Goal: Task Accomplishment & Management: Complete application form

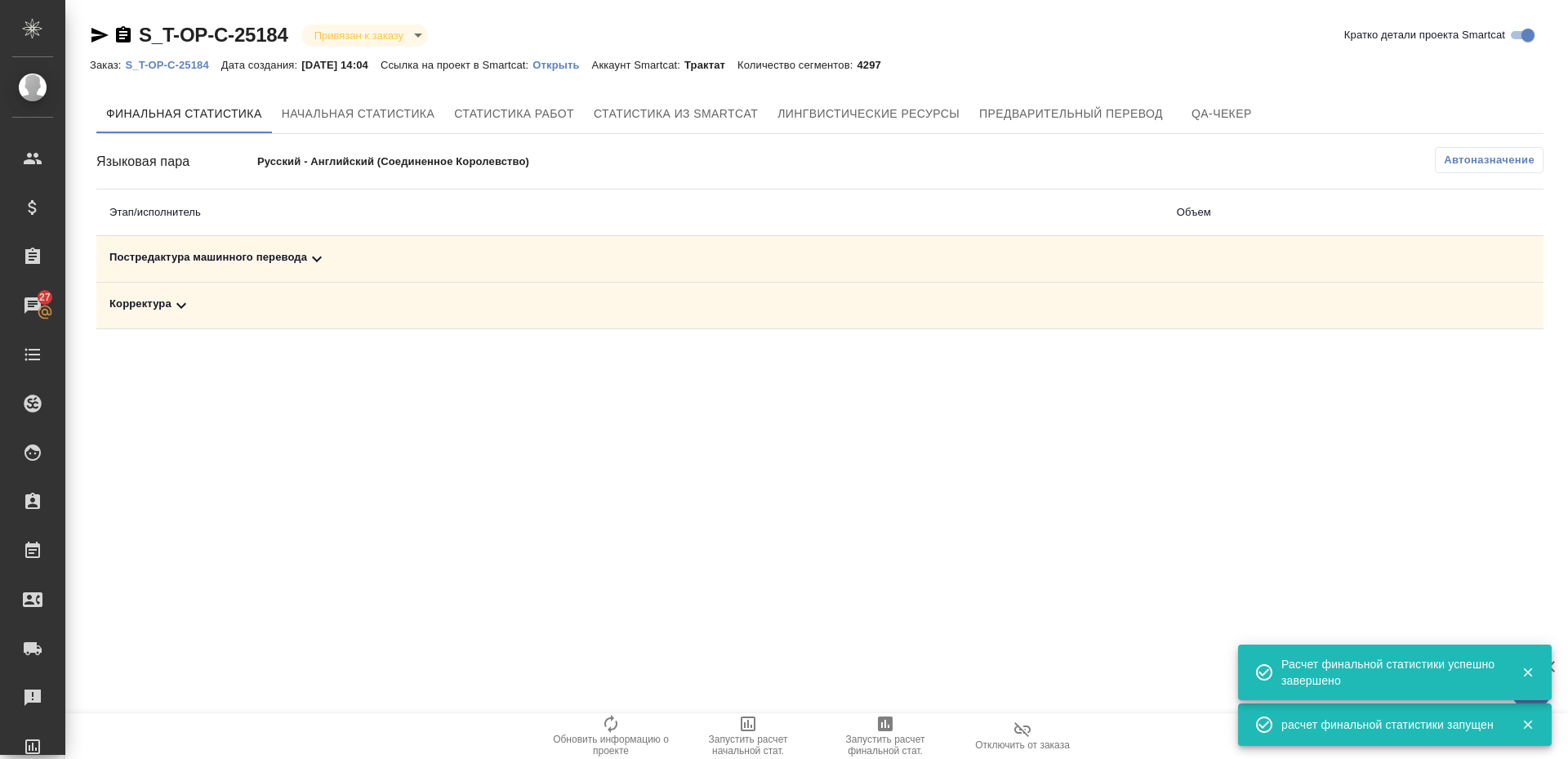
click at [198, 251] on div "Постредактура машинного перевода" at bounding box center [630, 259] width 1041 height 20
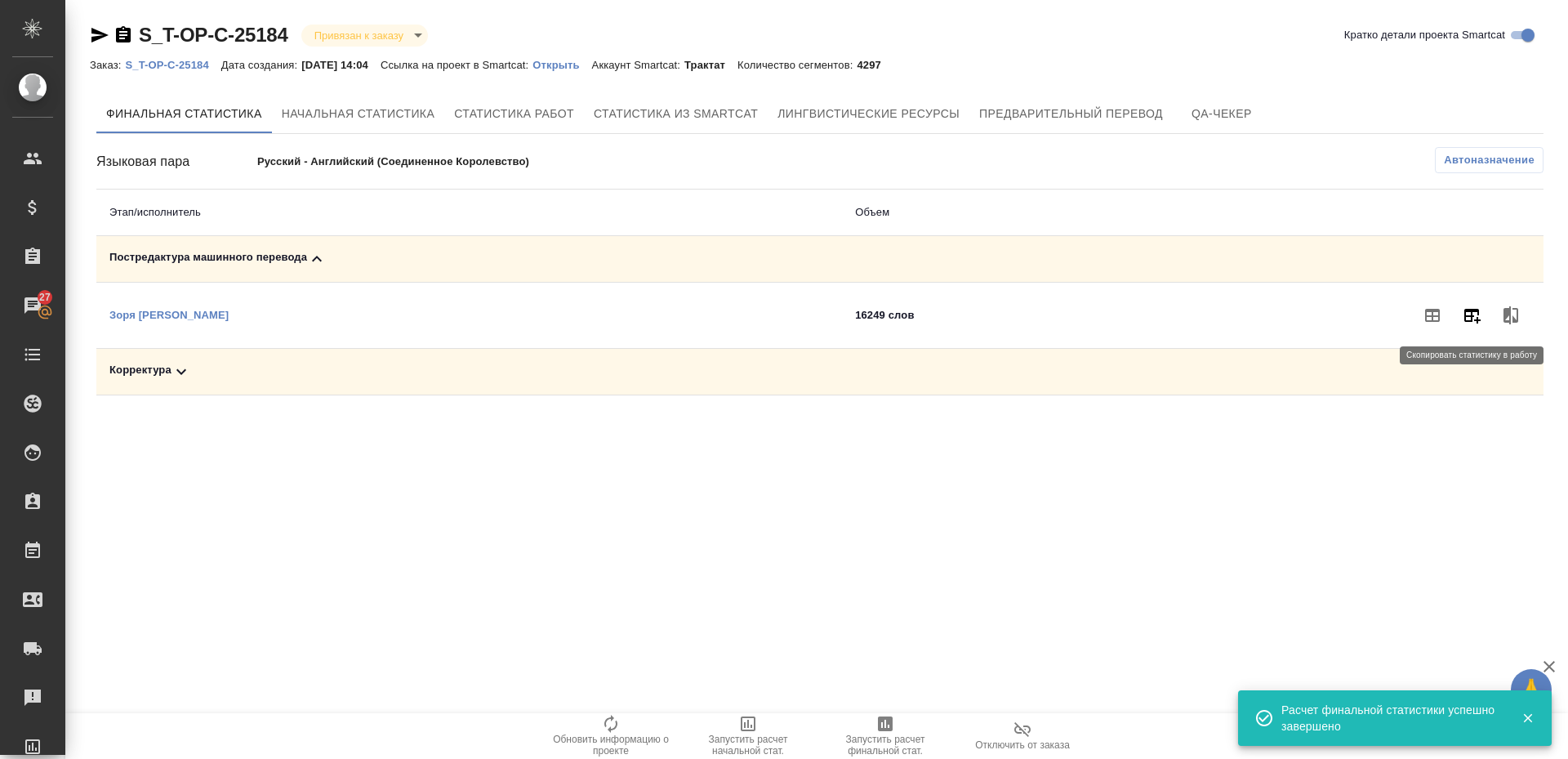
click at [1472, 305] on button "button" at bounding box center [1471, 315] width 39 height 39
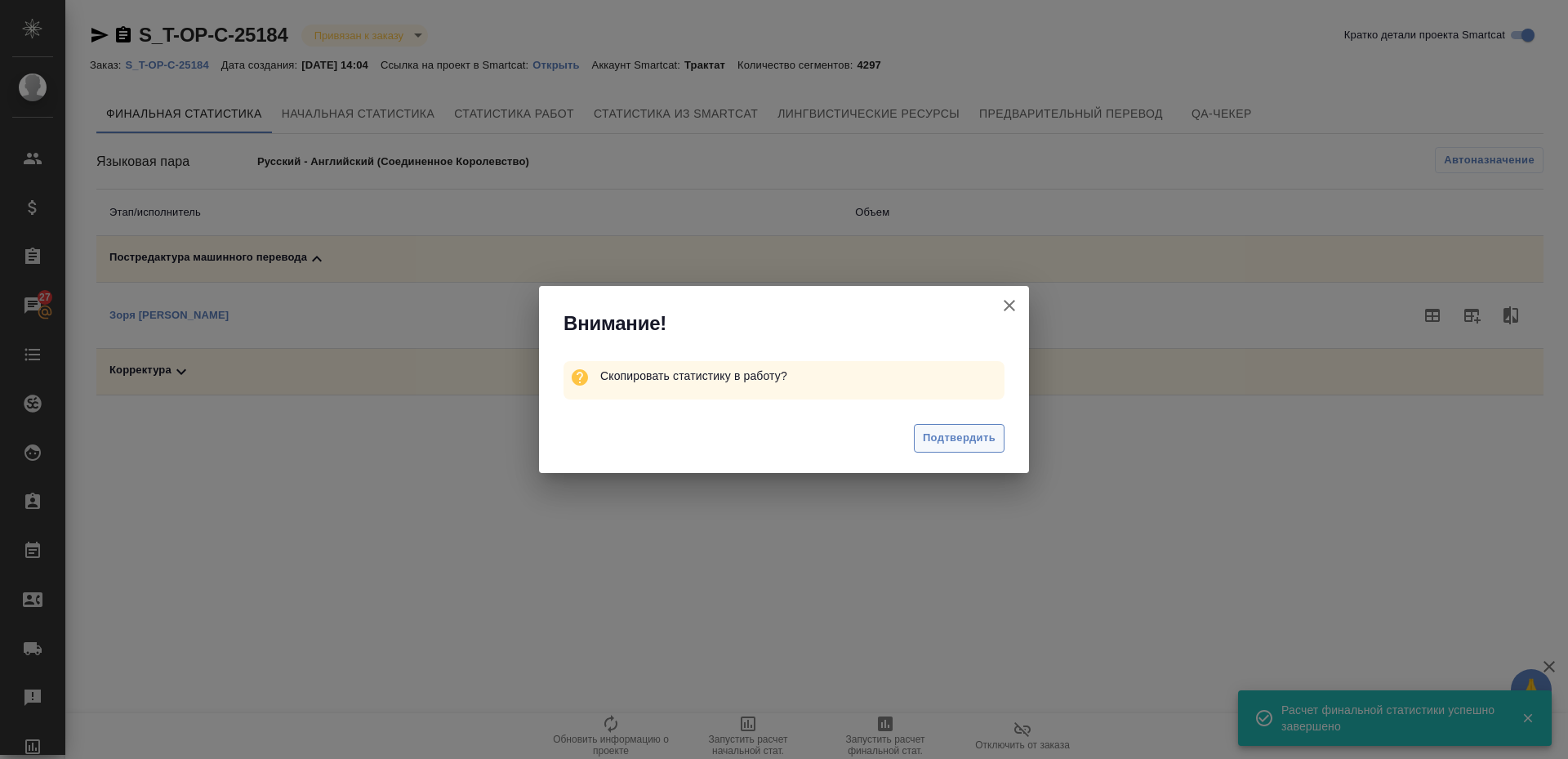
click at [937, 430] on span "Подтвердить" at bounding box center [959, 438] width 73 height 19
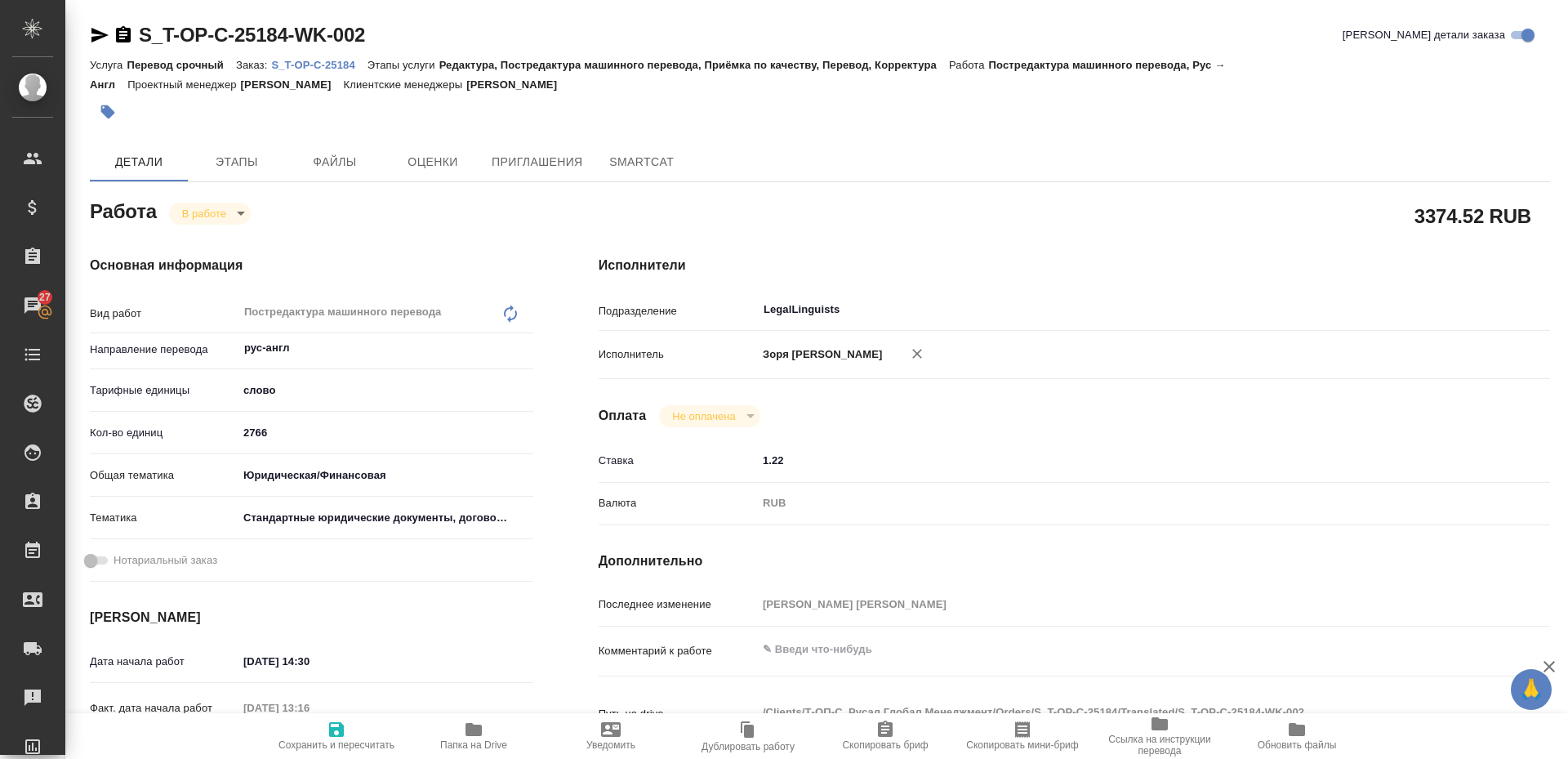
click at [466, 744] on span "Папка на Drive" at bounding box center [474, 745] width 67 height 11
click at [102, 34] on icon "button" at bounding box center [100, 35] width 17 height 15
click at [358, 742] on span "Сохранить и пересчитать" at bounding box center [336, 745] width 116 height 11
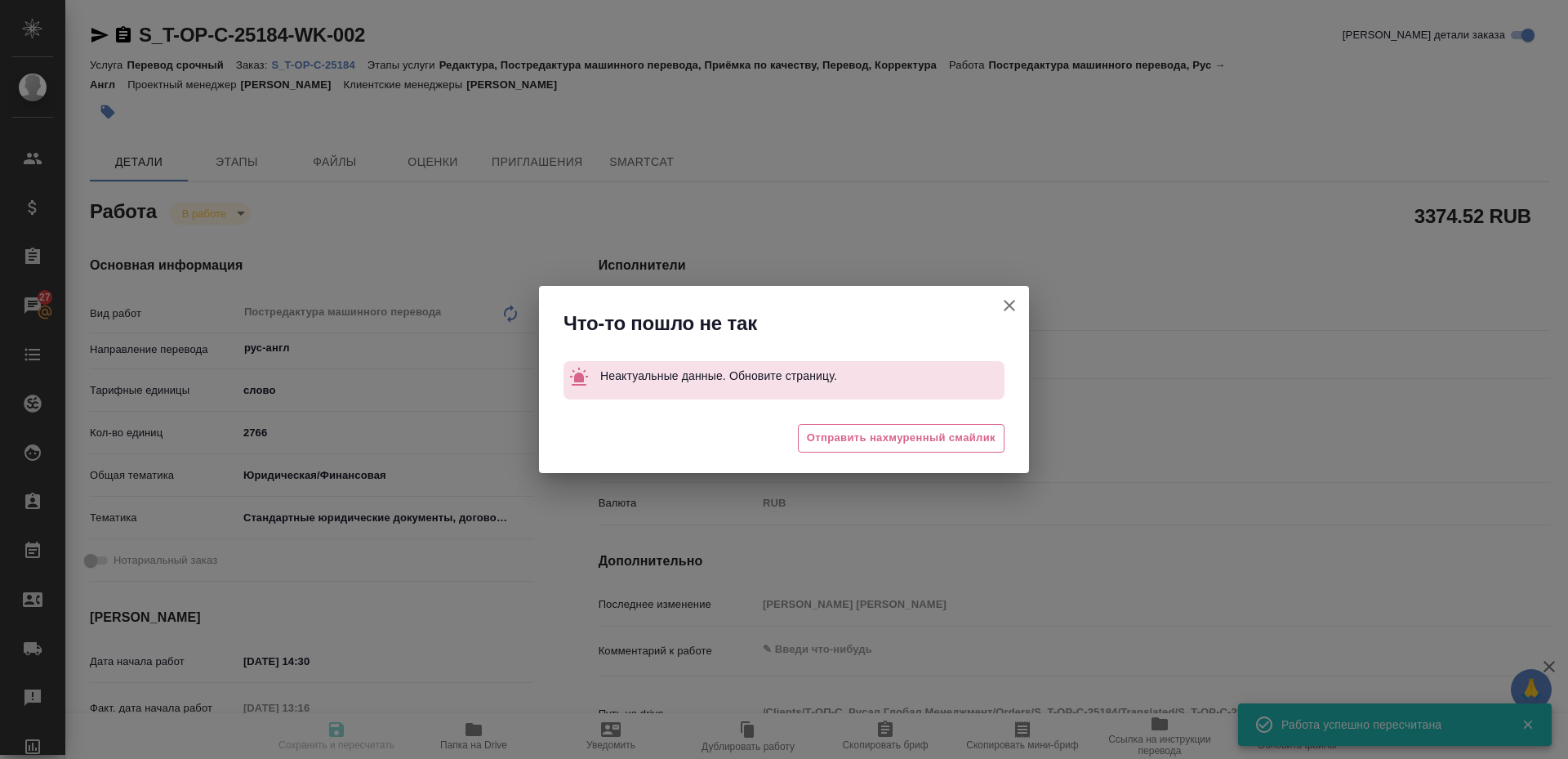
type input "inProgress"
type input "рус-англ"
type input "5a8b1489cc6b4906c91bfd90"
type input "2859.01"
type input "yr-fn"
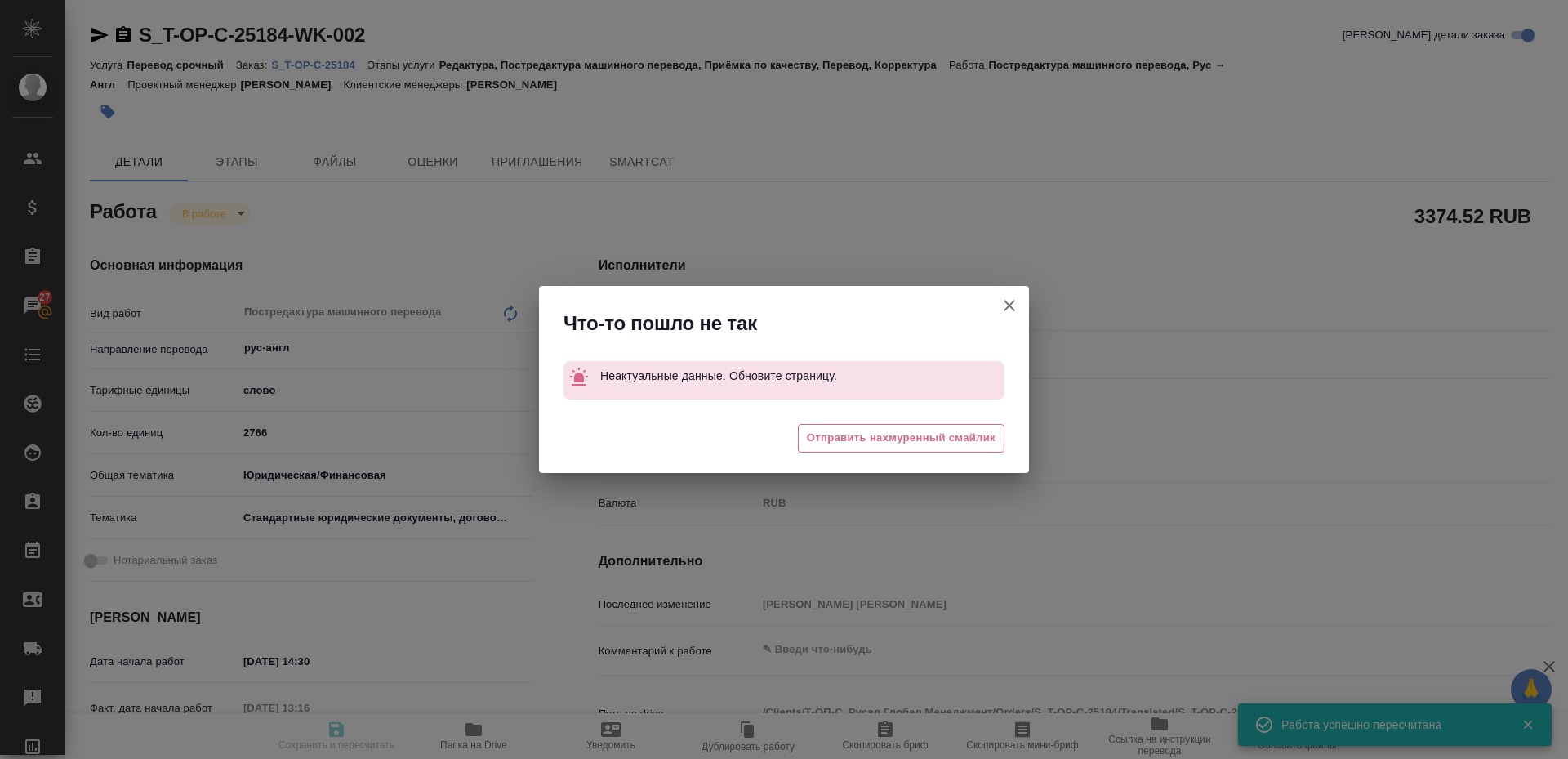
type input "5f647205b73bc97568ca66bf"
type input "22.09.2025 14:30"
type input "23.09.2025 13:16"
type input "26.09.2025 17:00"
type input "28.09.2025 12:00"
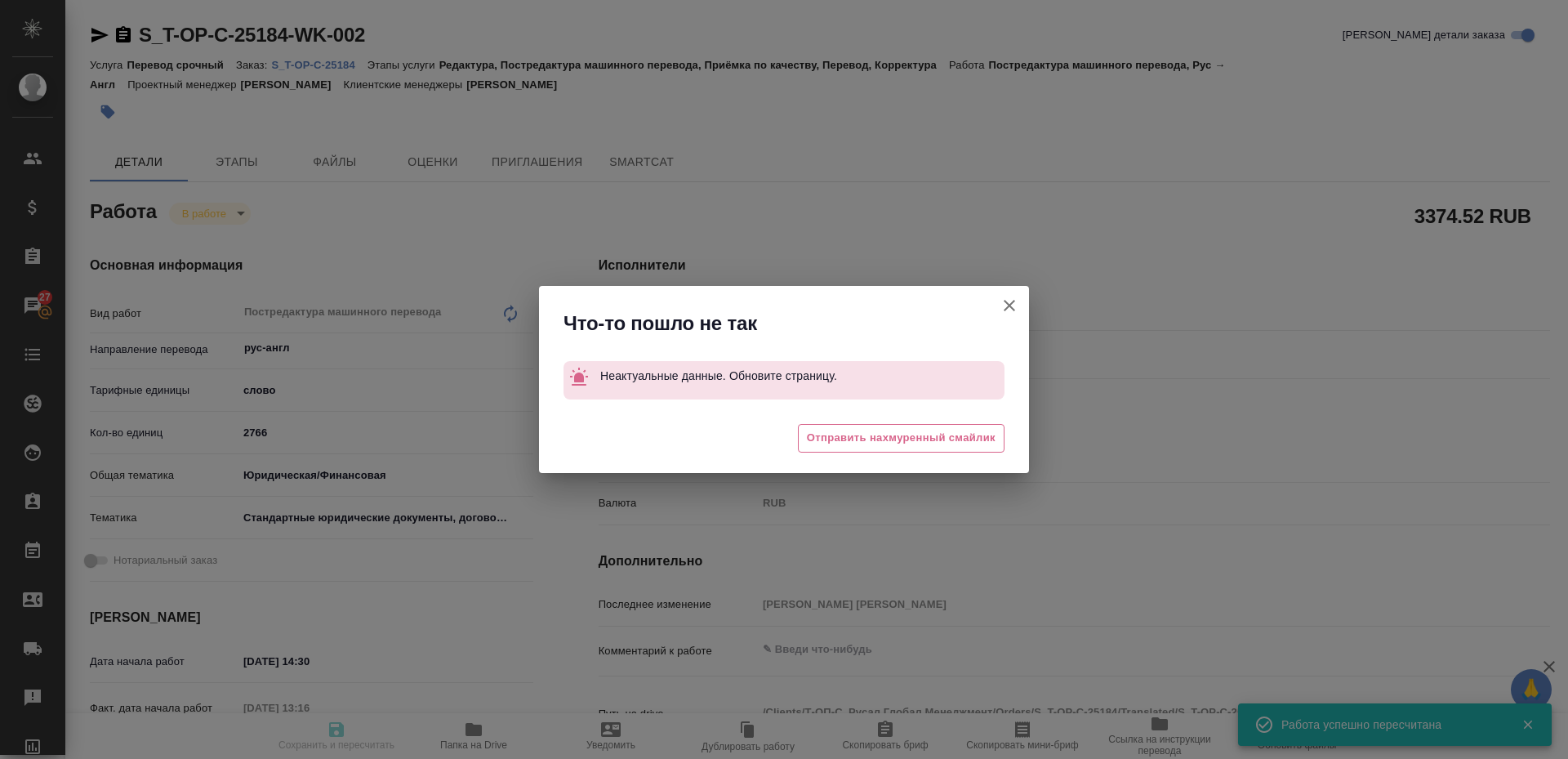
type input "LegalLinguists"
type input "notPayed"
type input "1.22"
type input "RUB"
type input "Зоря Татьяна"
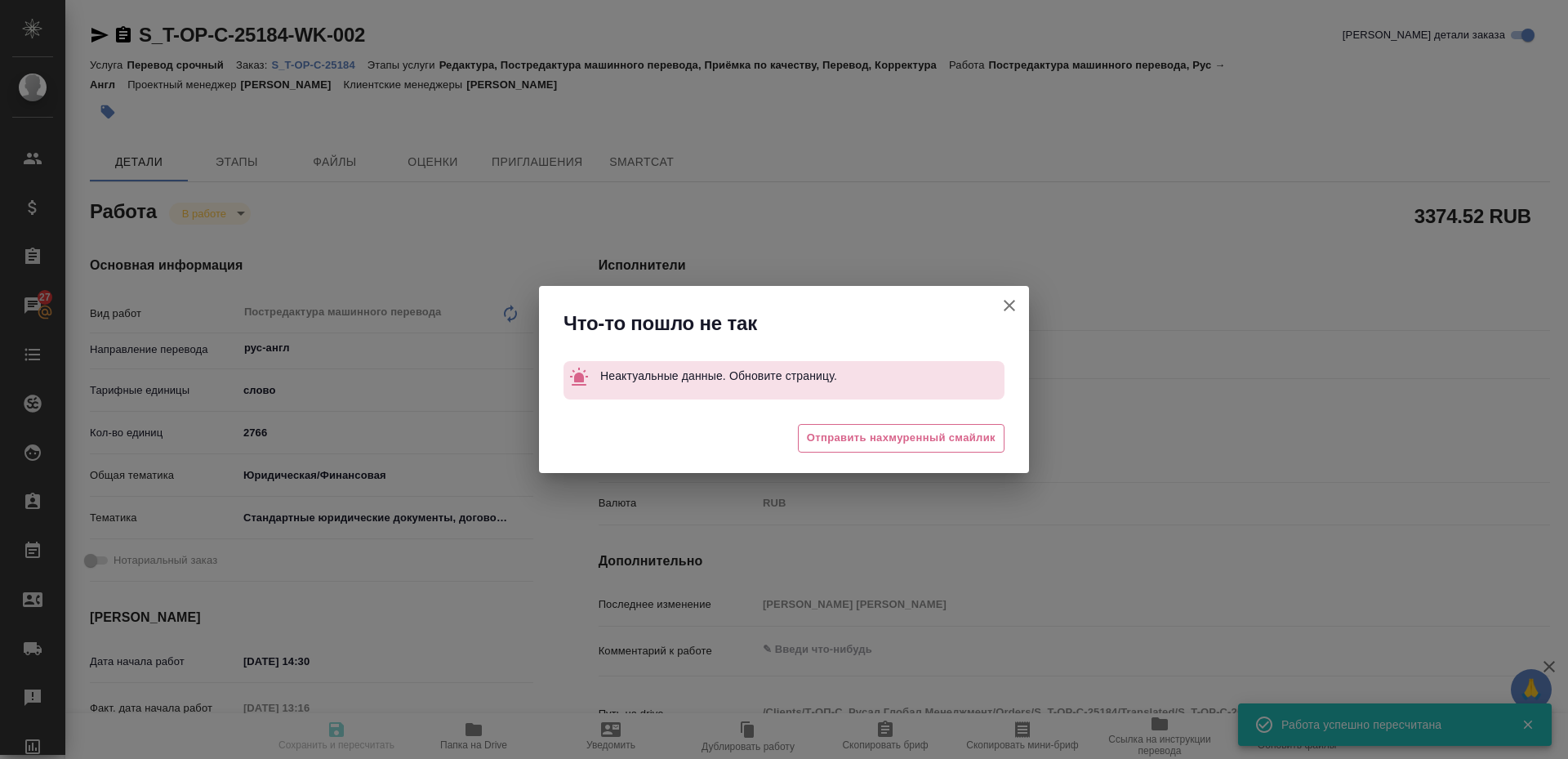
type input "S_T-OP-C-25184"
type input "Т-ОП-С-46802"
type input "Перевод срочный"
type input "Редактура, Постредактура машинного перевода, Приёмка по качеству, Перевод, Корр…"
type input "[PERSON_NAME]"
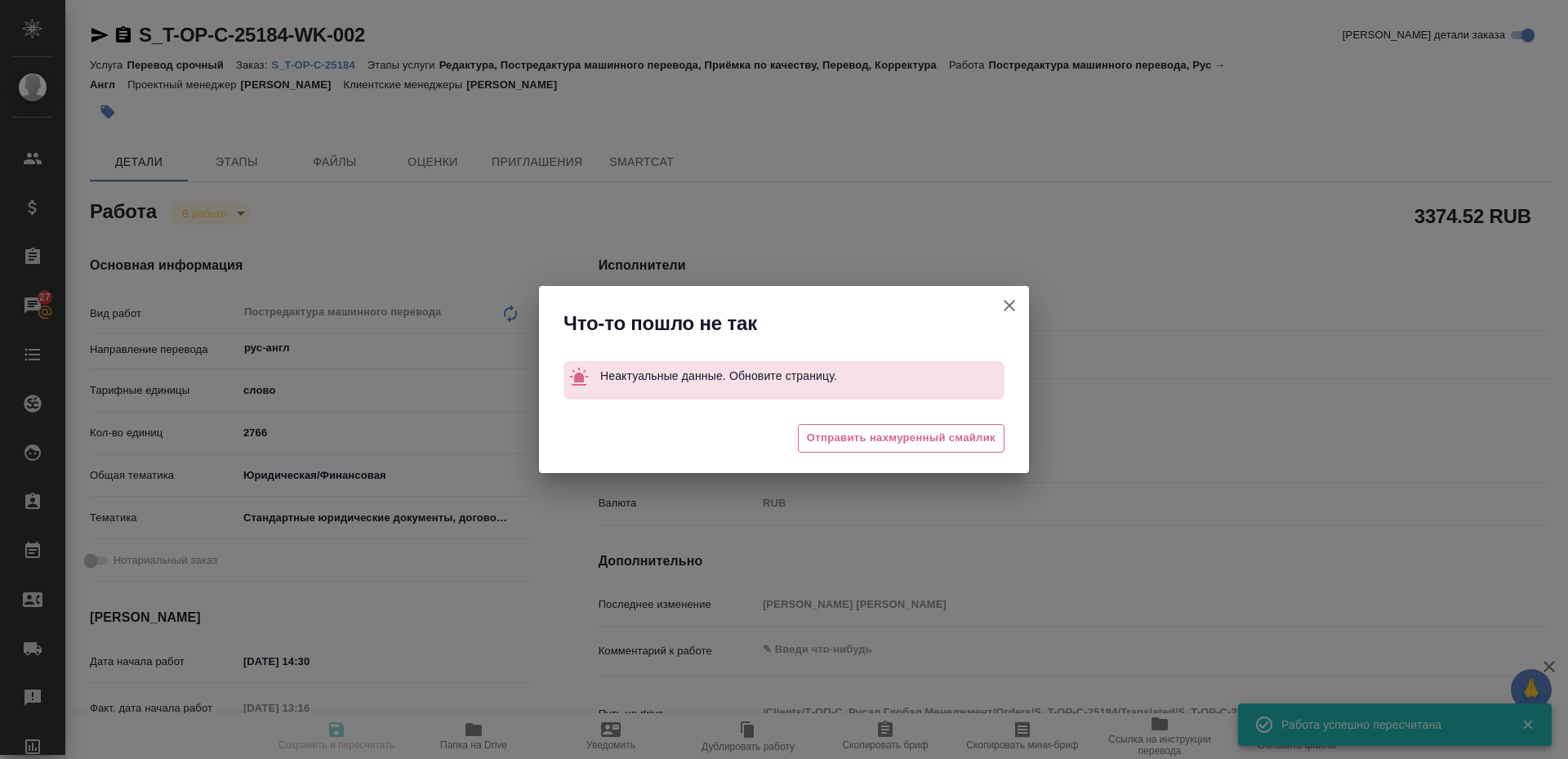
type input "Оксютович Ирина"
type input "/Clients/Т-ОП-С_Русал Глобал Менеджмент/Orders/S_T-OP-C-25184"
click at [1012, 313] on icon "button" at bounding box center [1009, 305] width 20 height 20
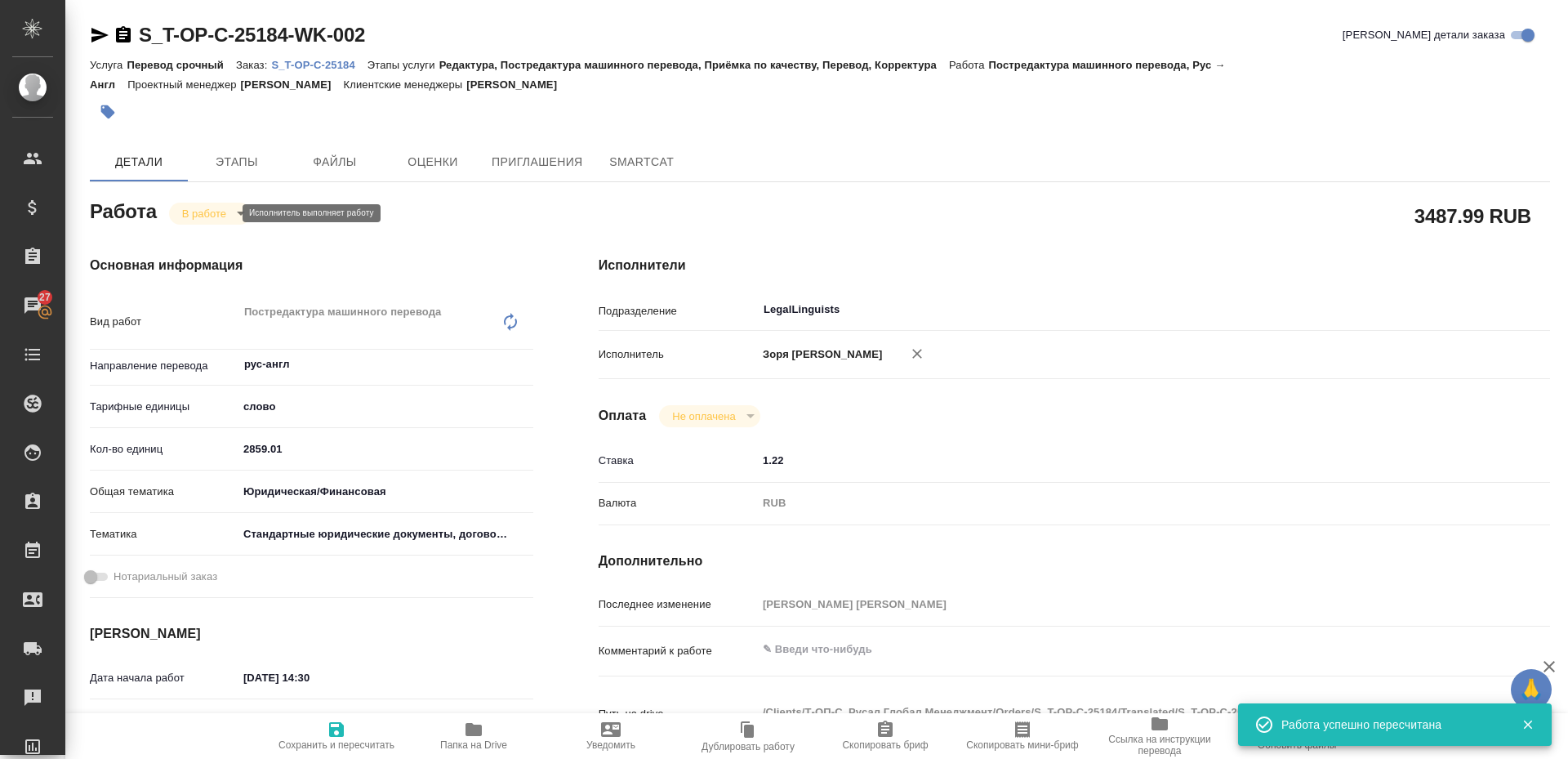
click at [221, 206] on body "🙏 .cls-1 fill:#fff; AWATERA Zoria Tatiana Клиенты Спецификации Заказы 27 Чаты T…" at bounding box center [784, 379] width 1568 height 759
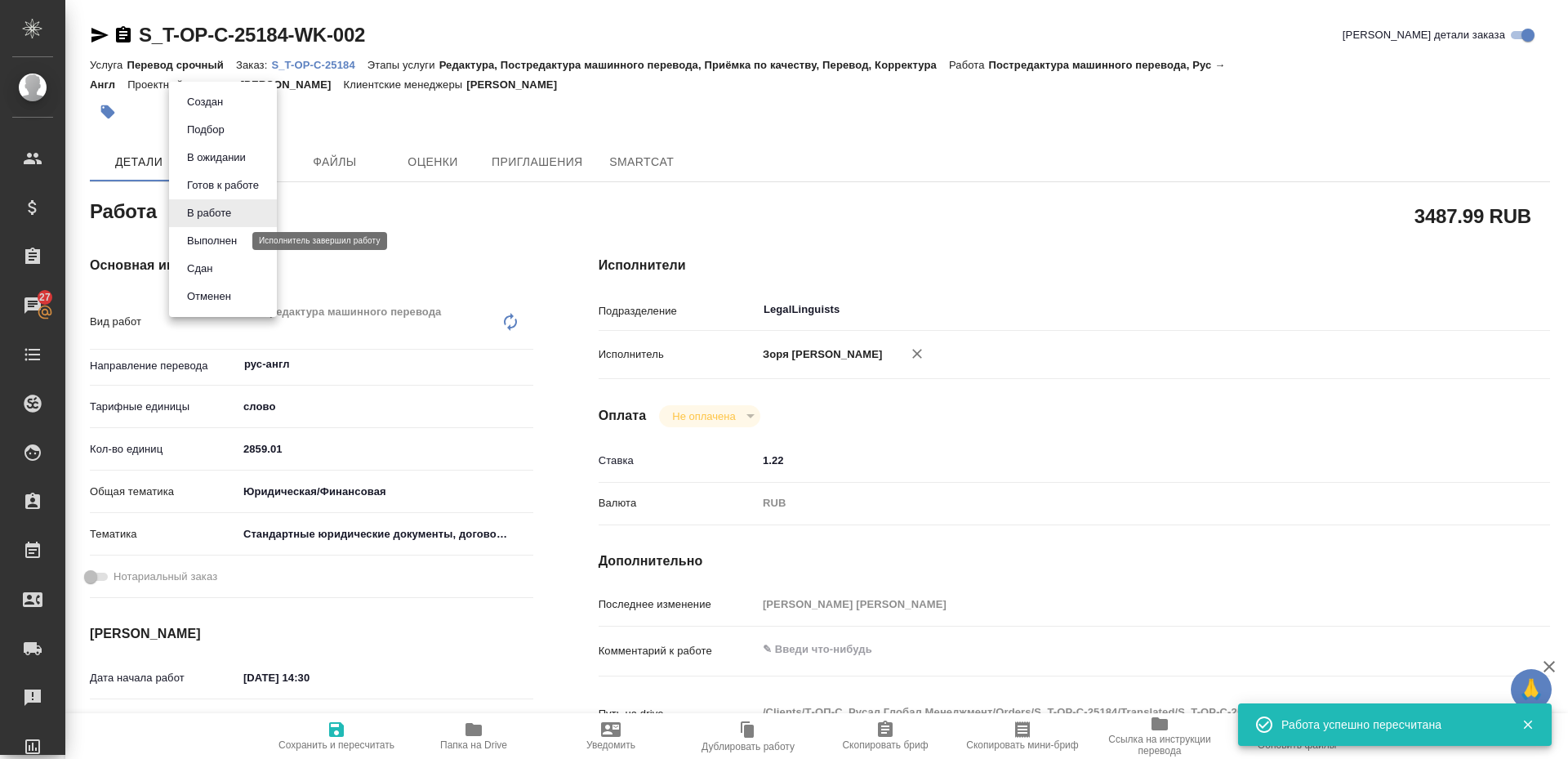
click at [223, 243] on button "Выполнен" at bounding box center [212, 241] width 60 height 18
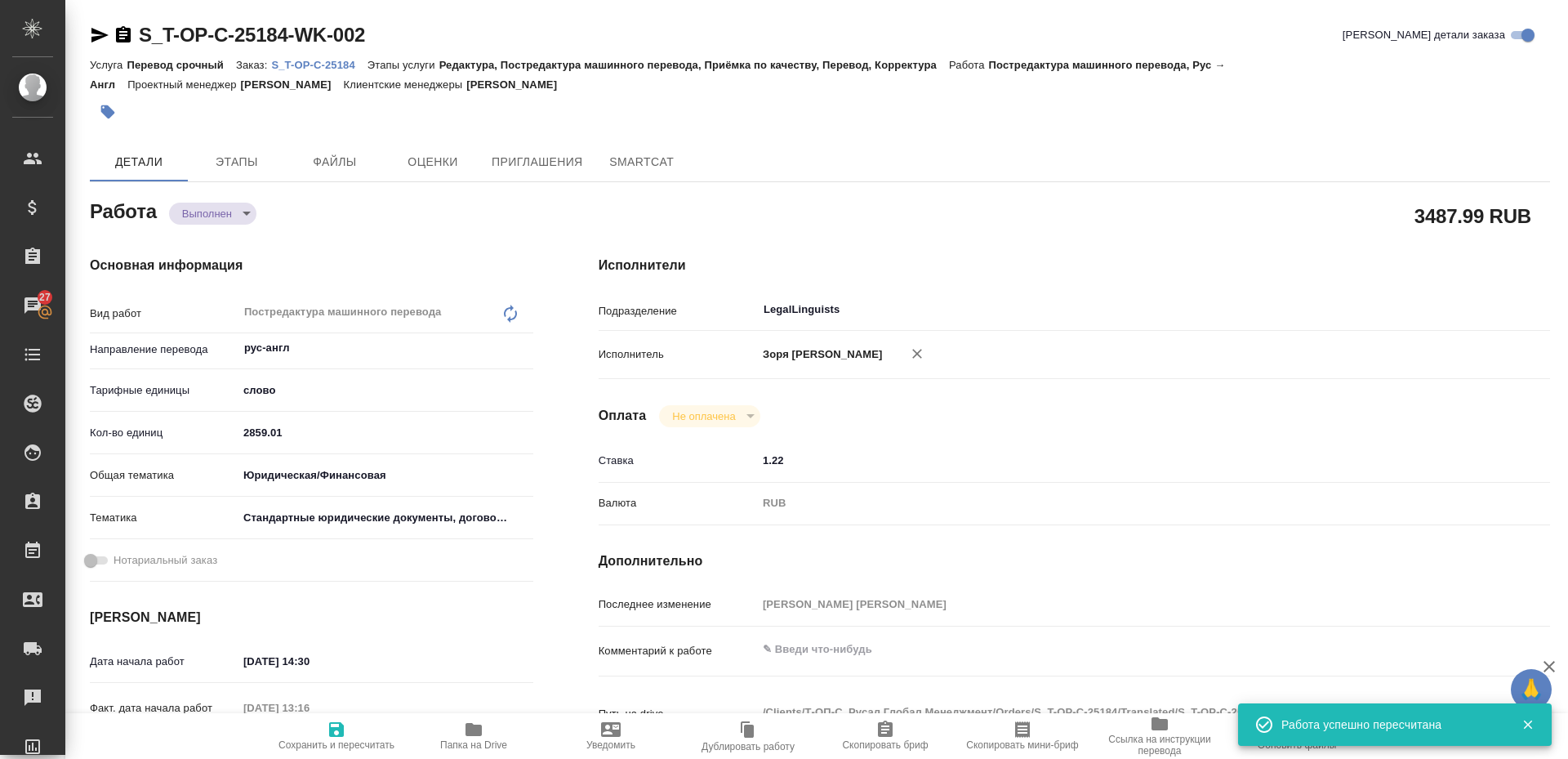
type textarea "x"
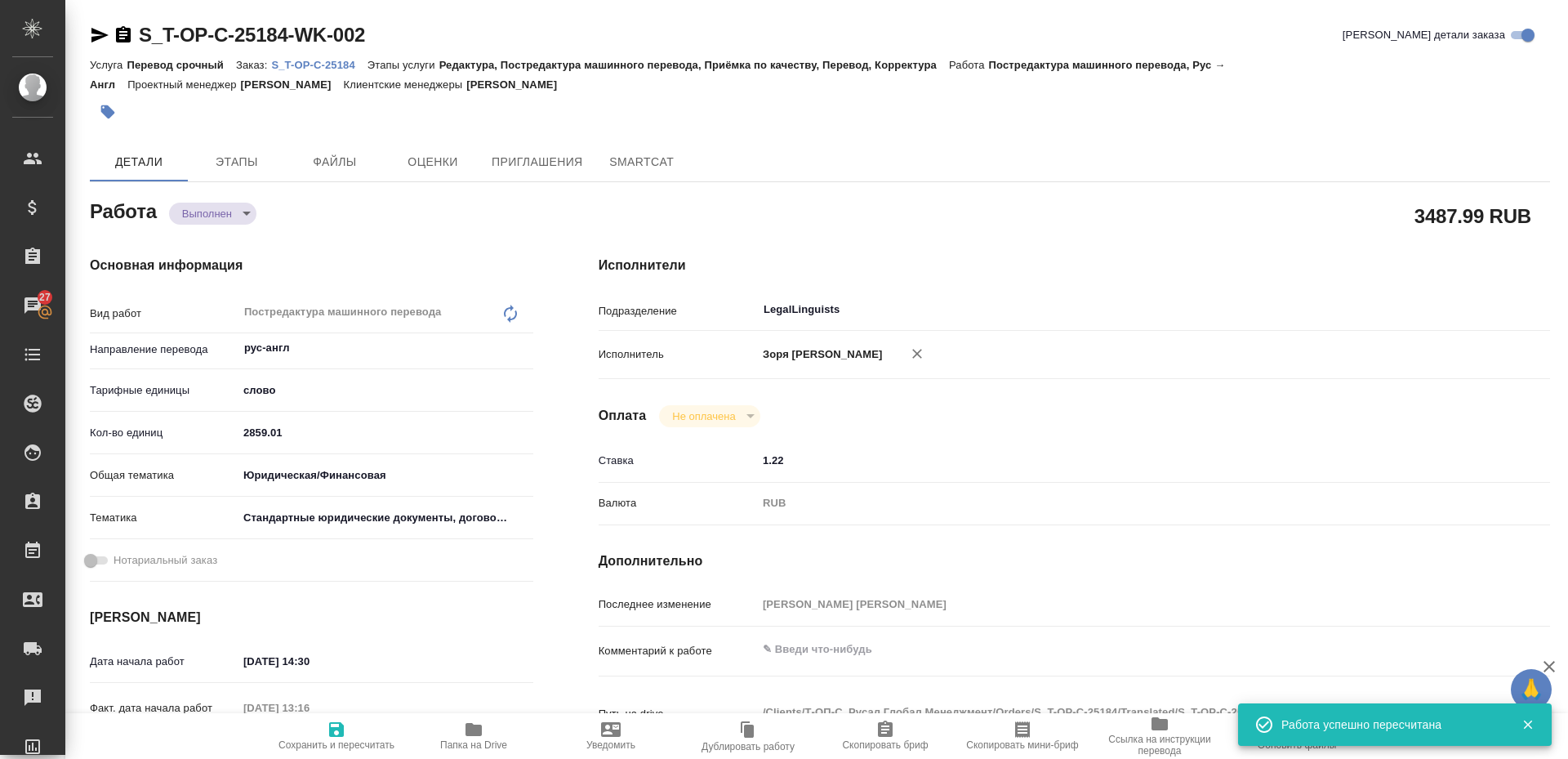
type textarea "x"
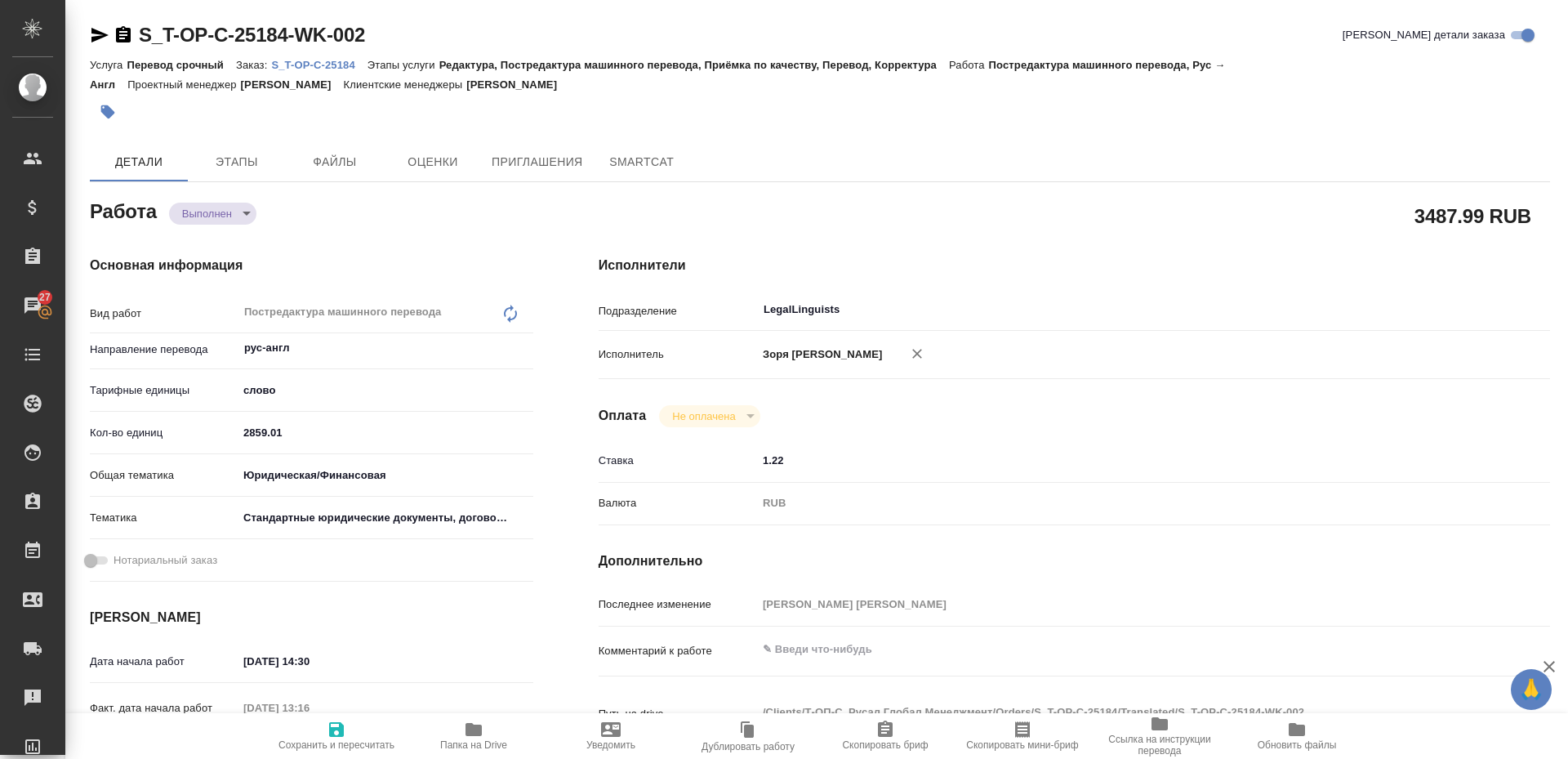
type textarea "x"
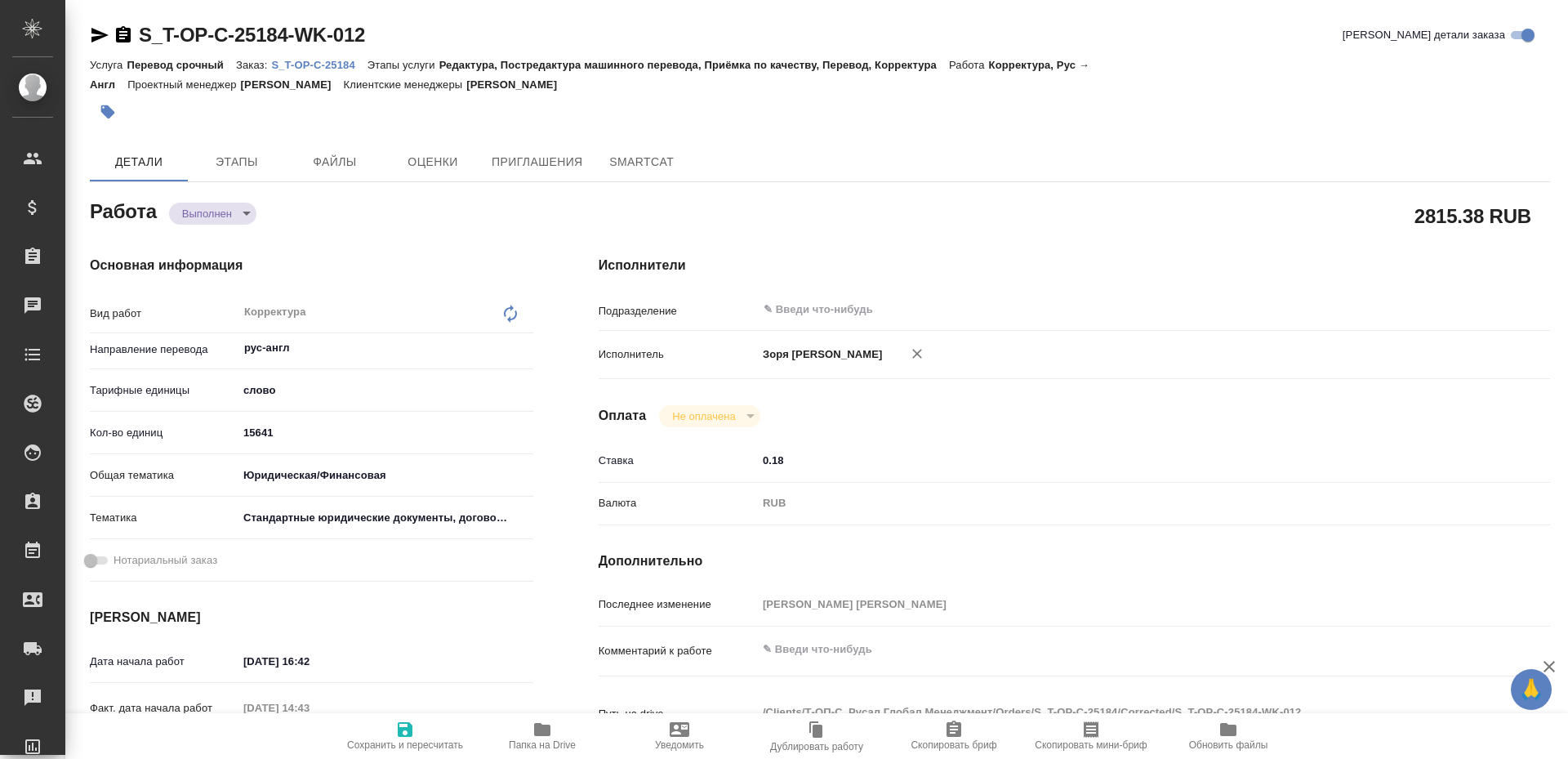
type textarea "x"
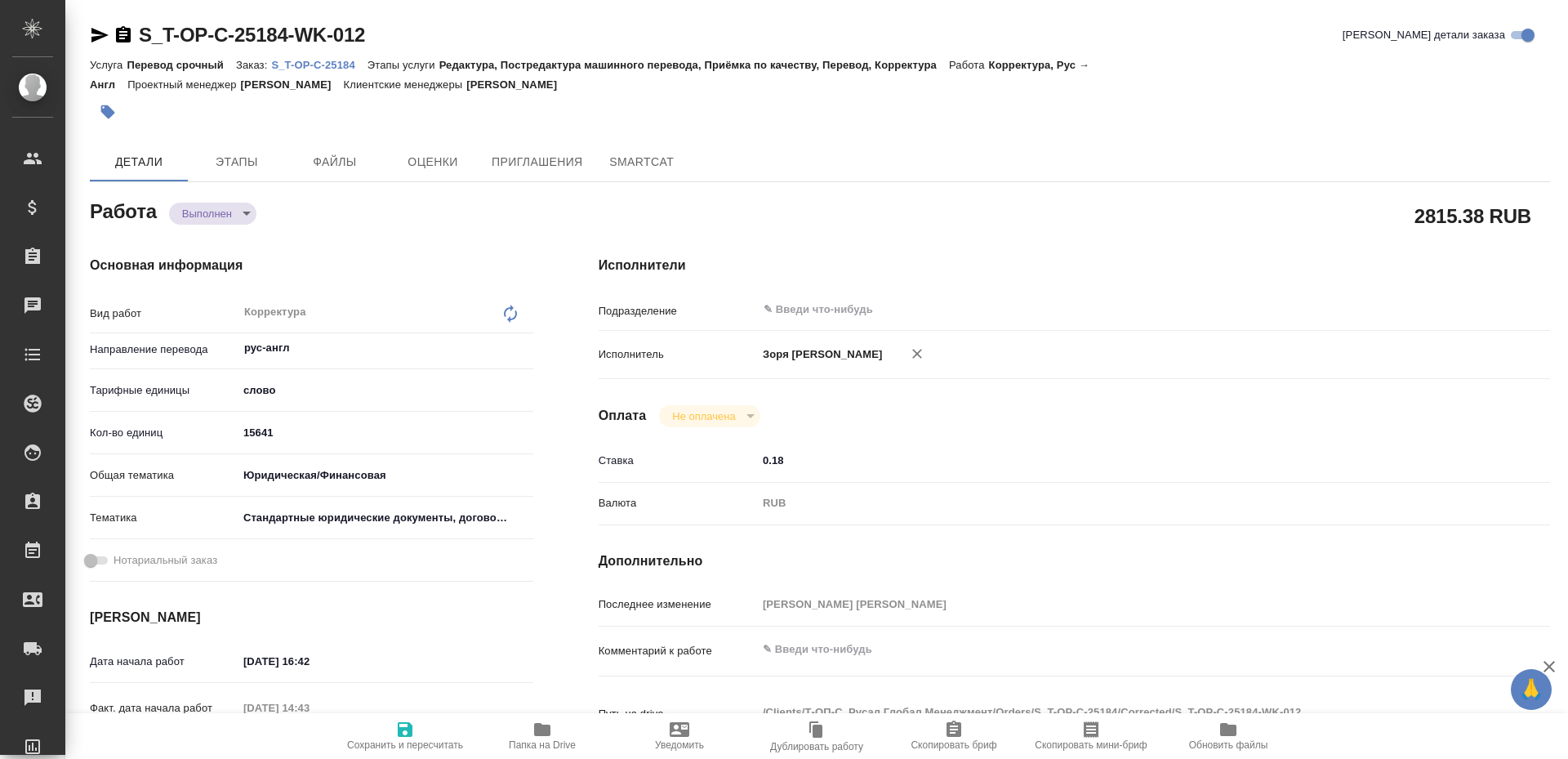
type textarea "x"
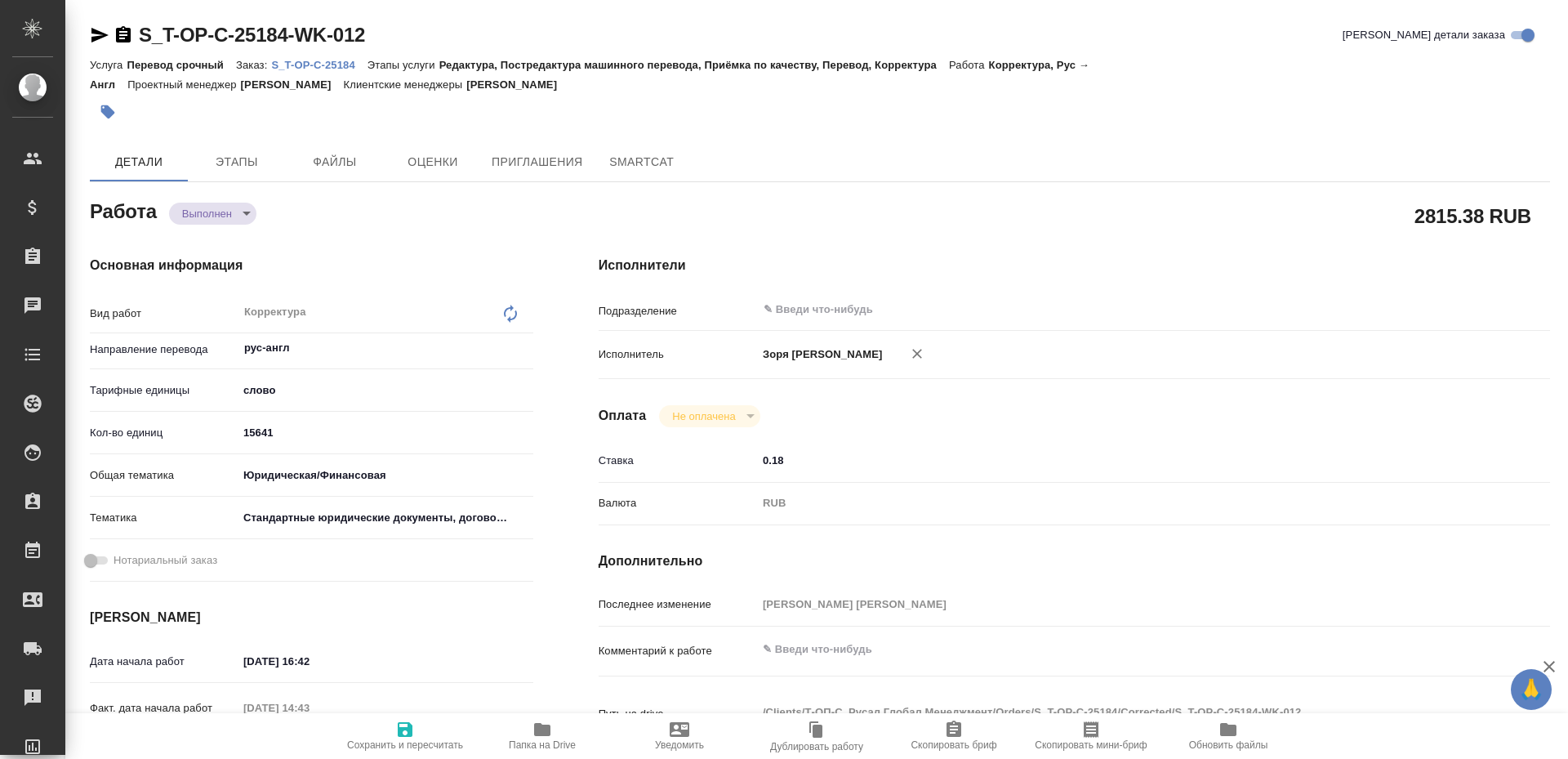
type textarea "x"
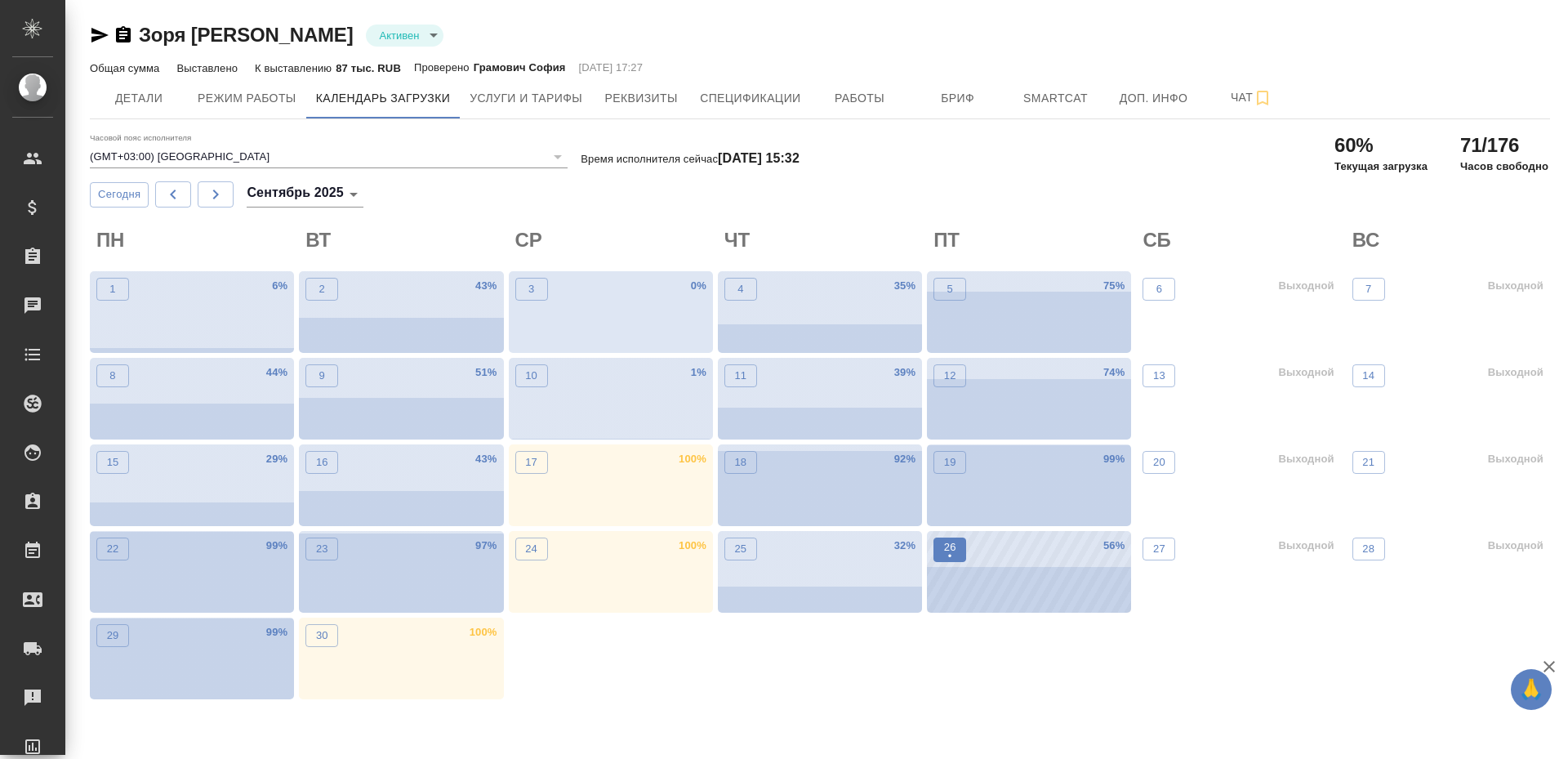
click at [957, 546] on span "26 •" at bounding box center [950, 550] width 16 height 21
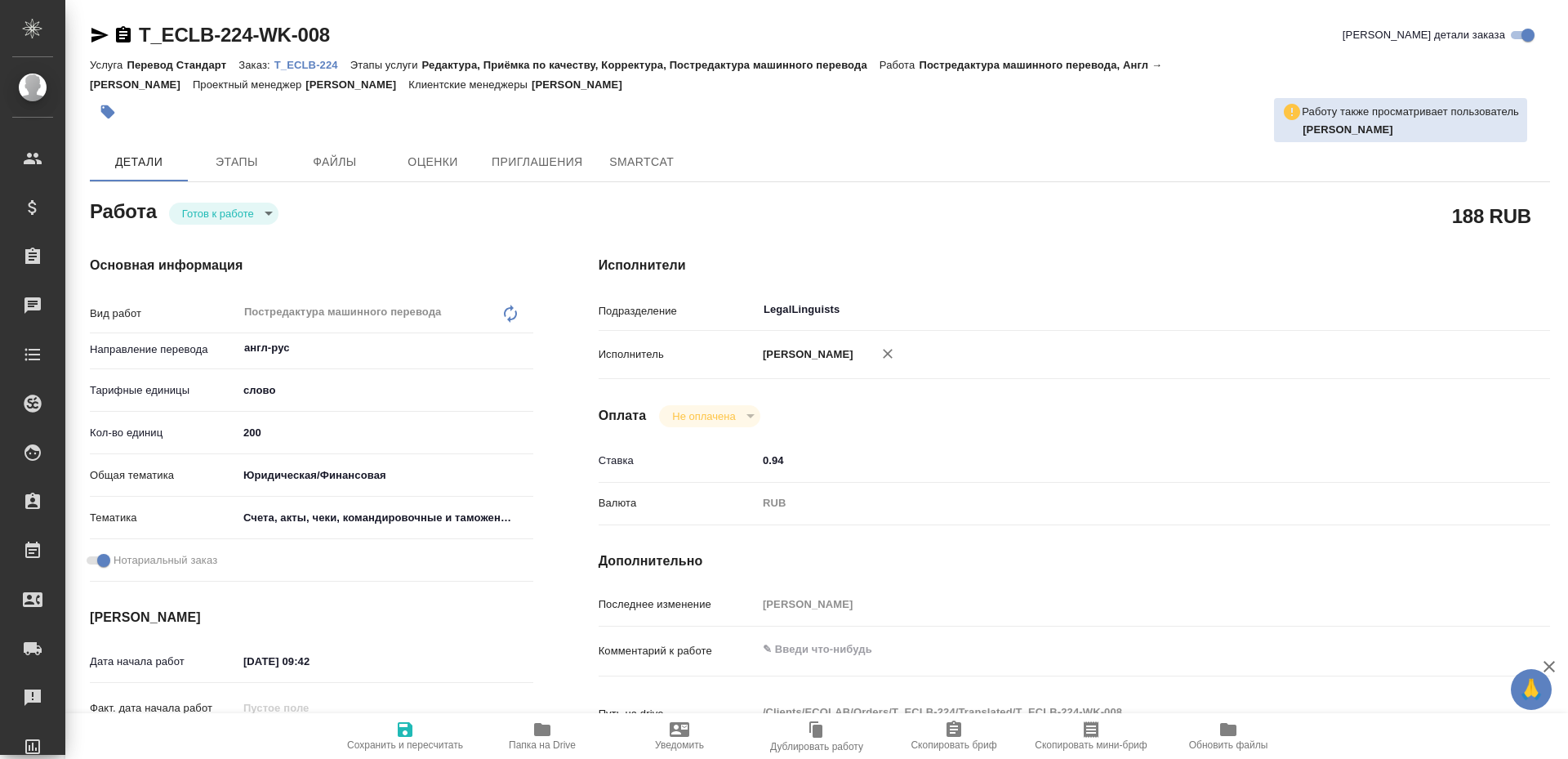
type textarea "x"
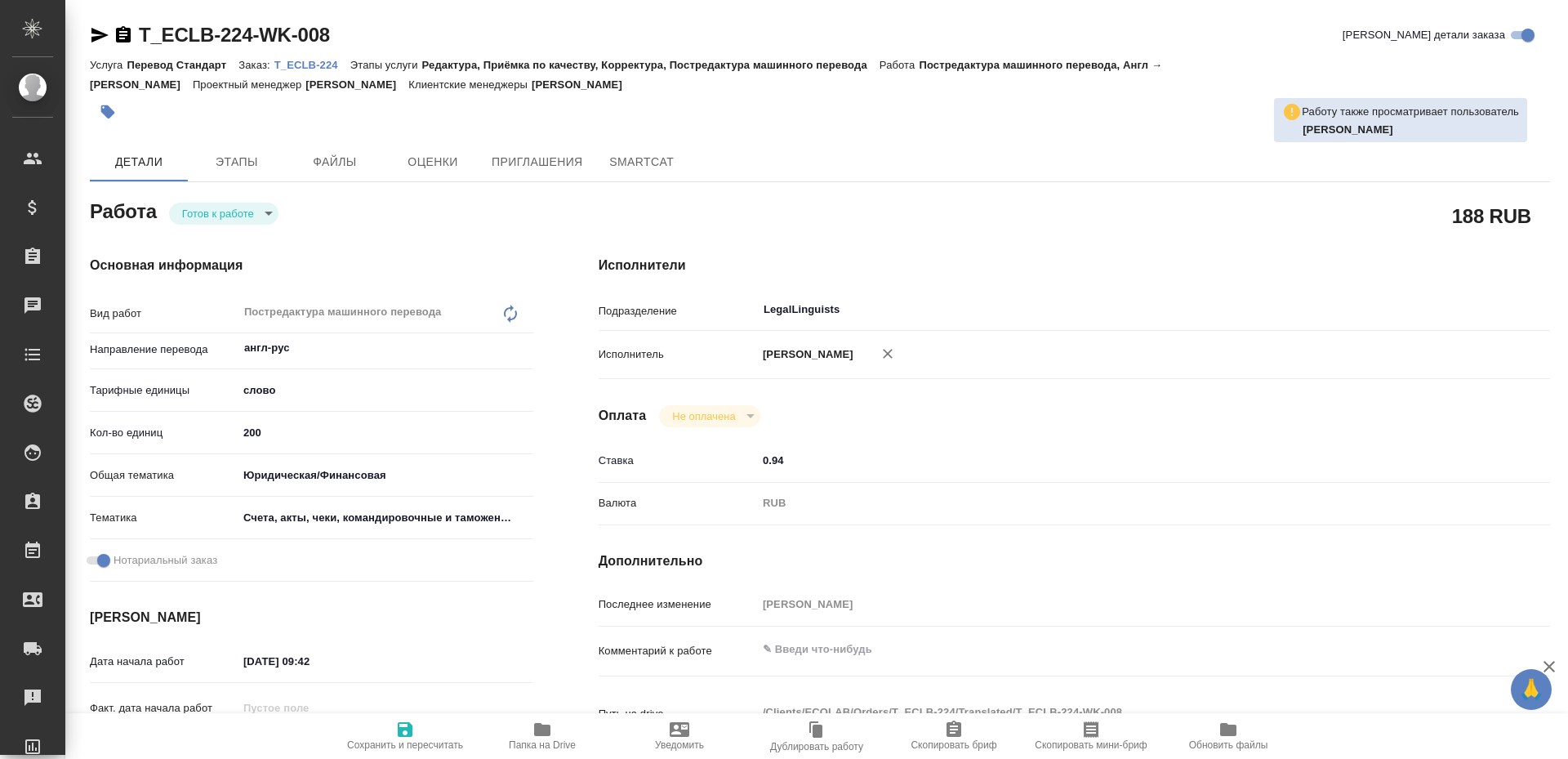
type textarea "x"
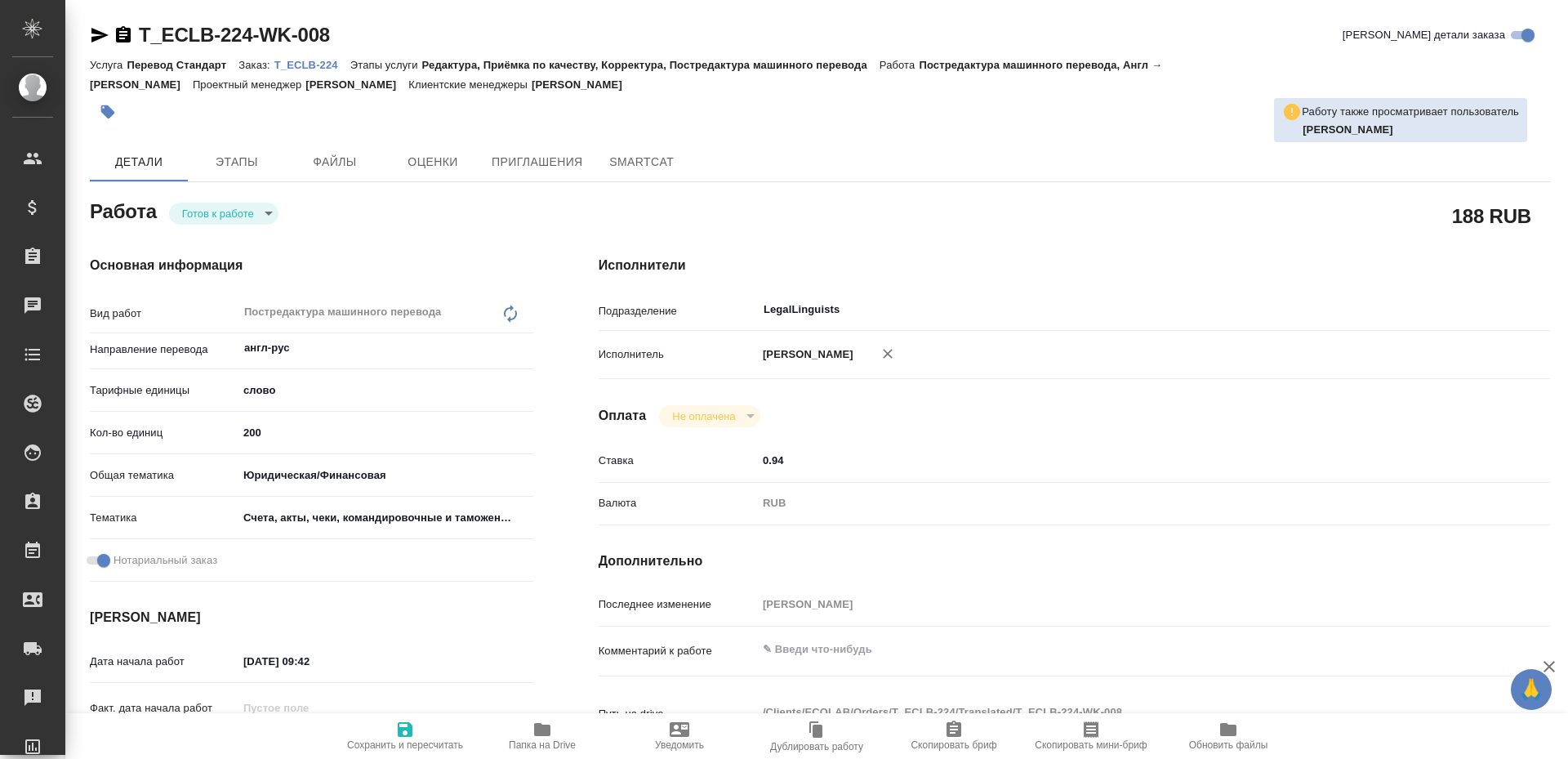
type textarea "x"
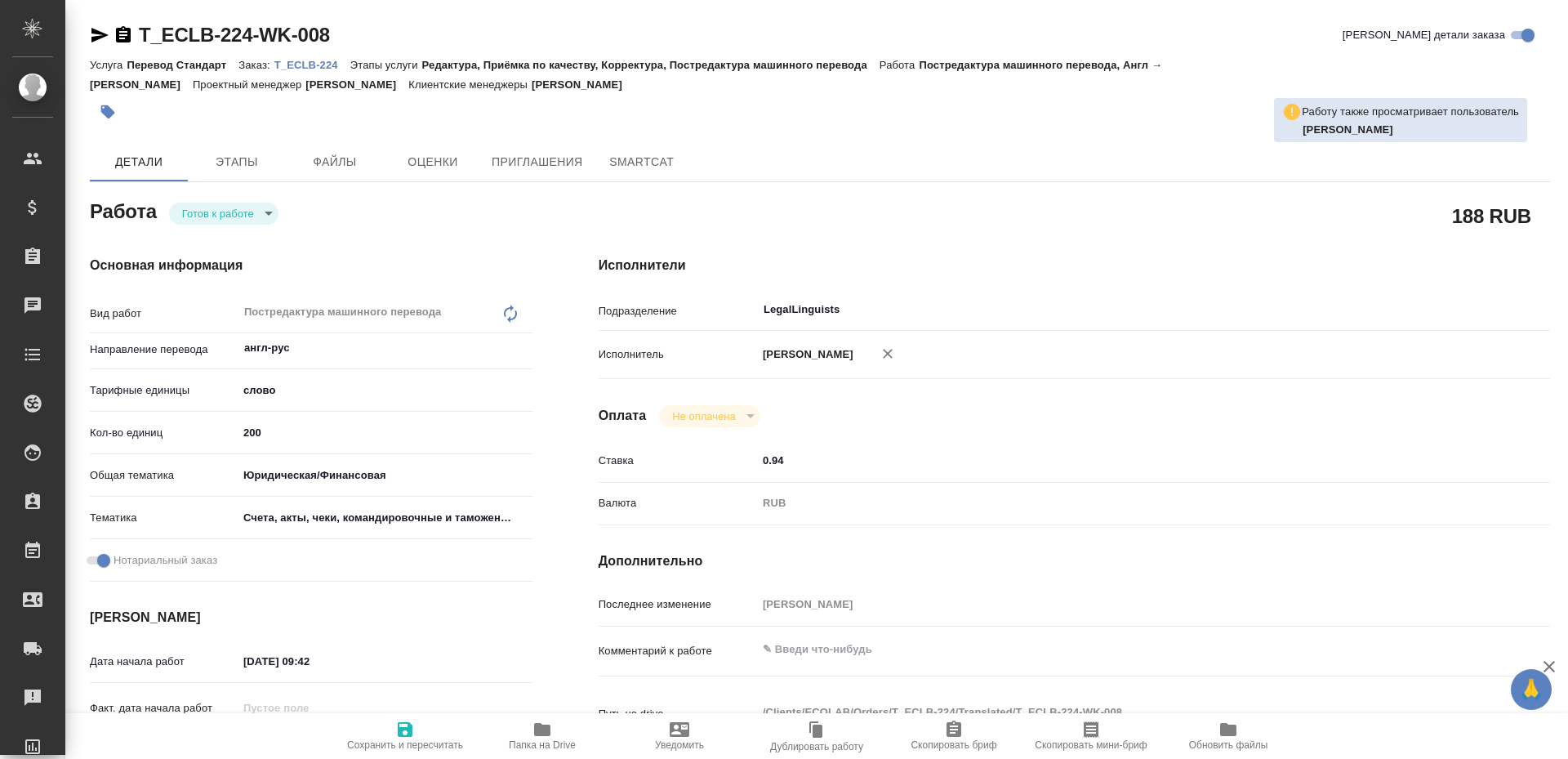
type textarea "x"
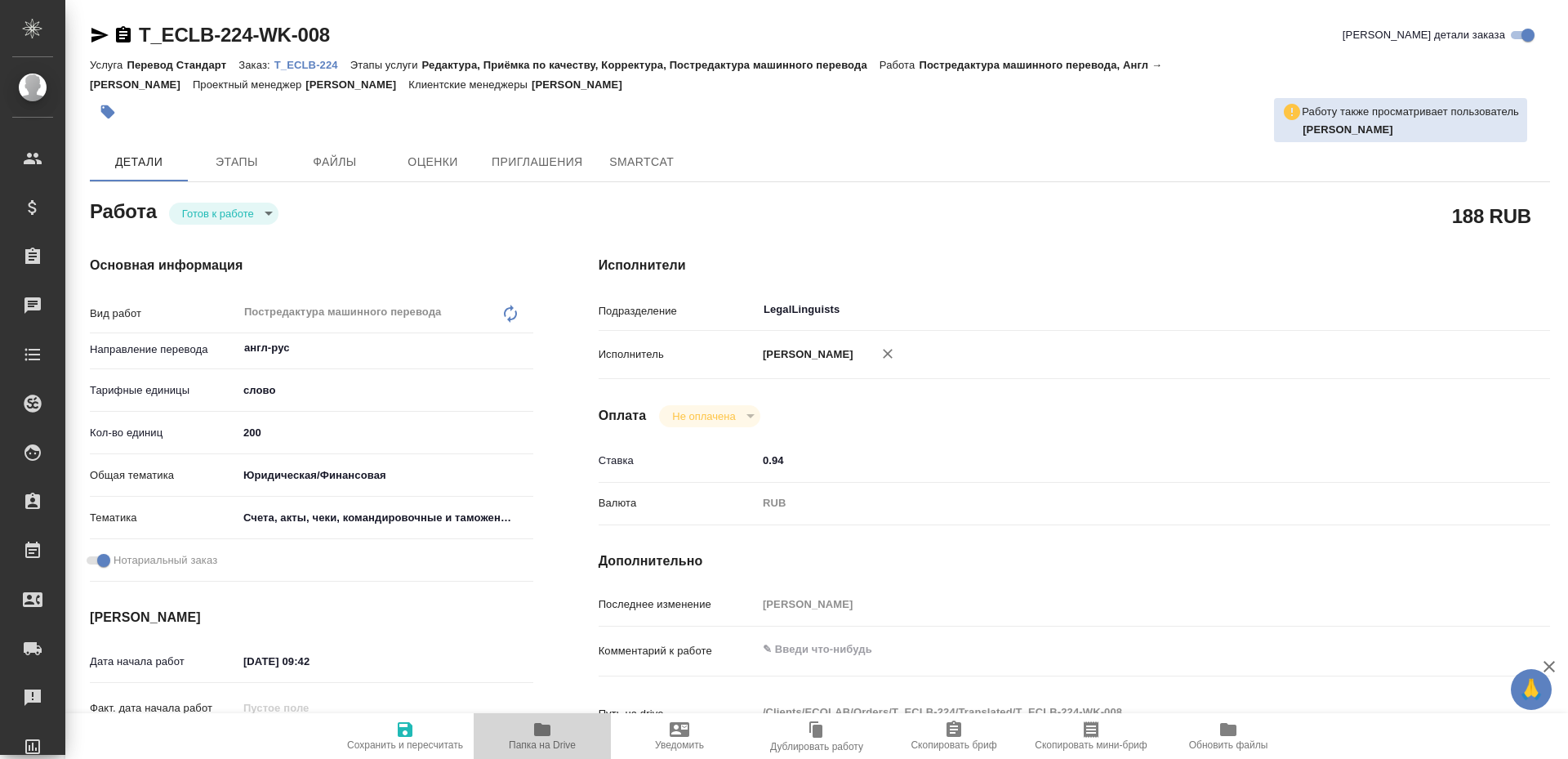
click at [527, 734] on span "Папка на Drive" at bounding box center [543, 735] width 118 height 31
type textarea "x"
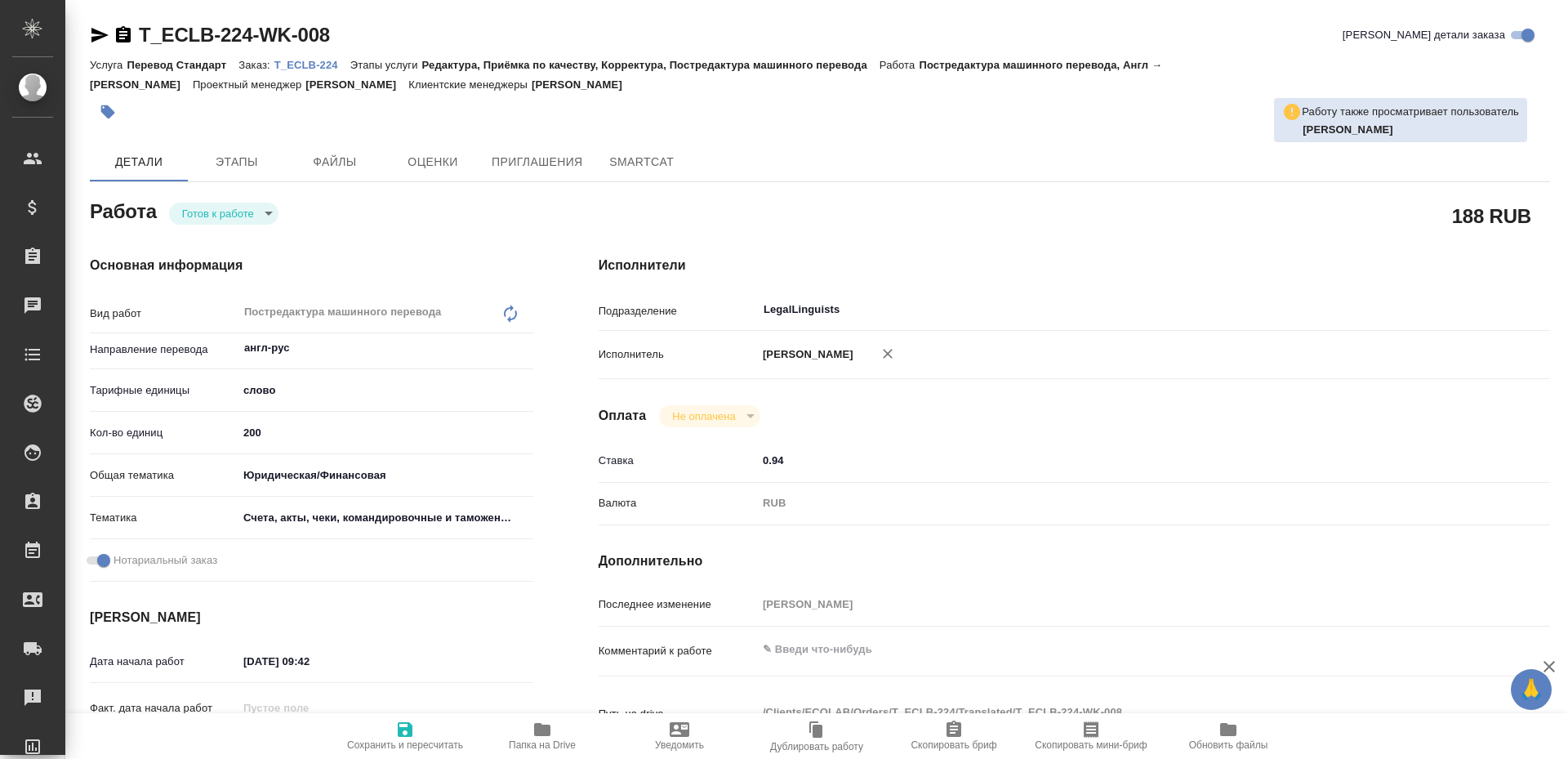
type textarea "x"
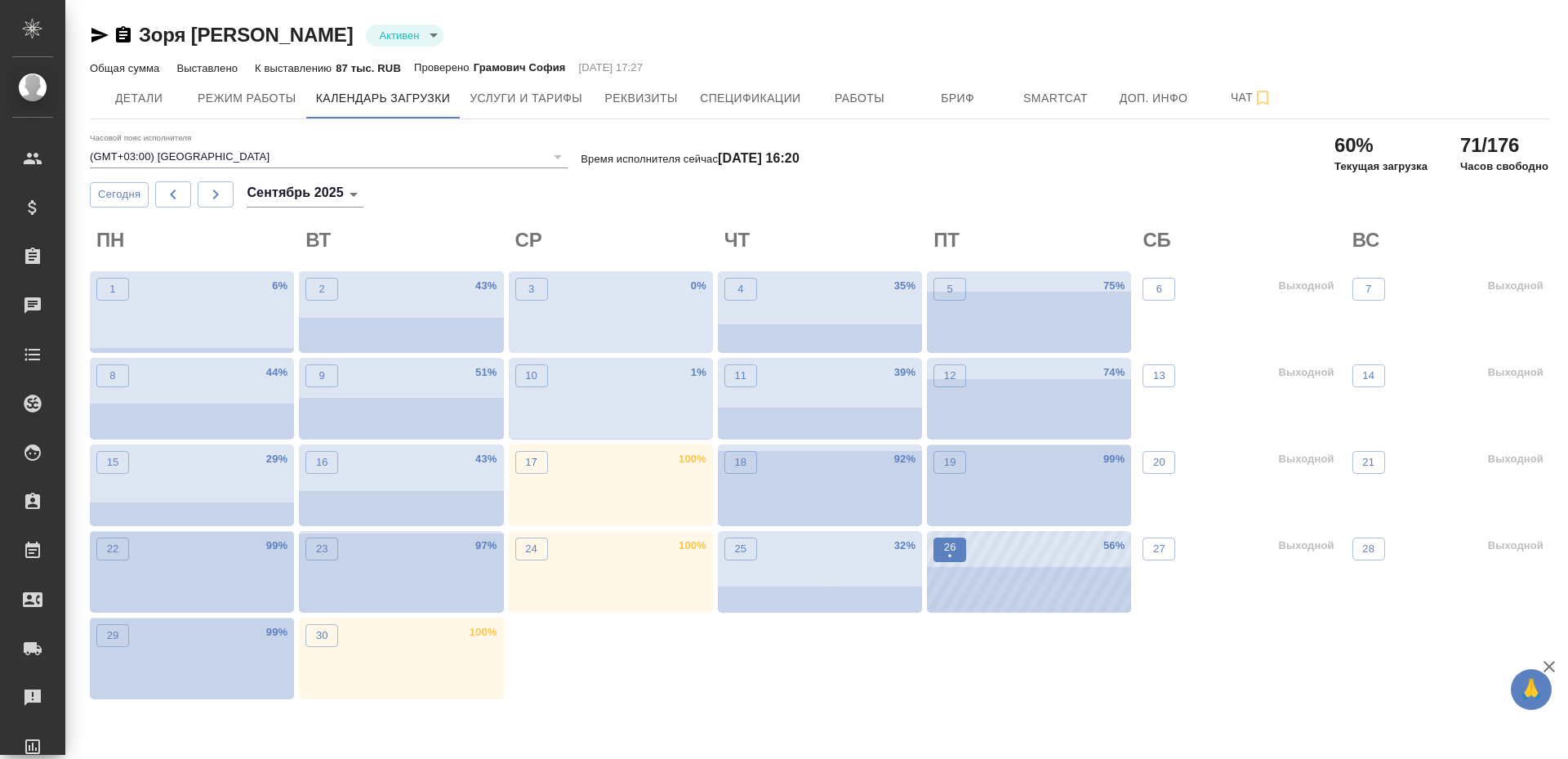
click at [957, 559] on span "26 •" at bounding box center [950, 550] width 16 height 21
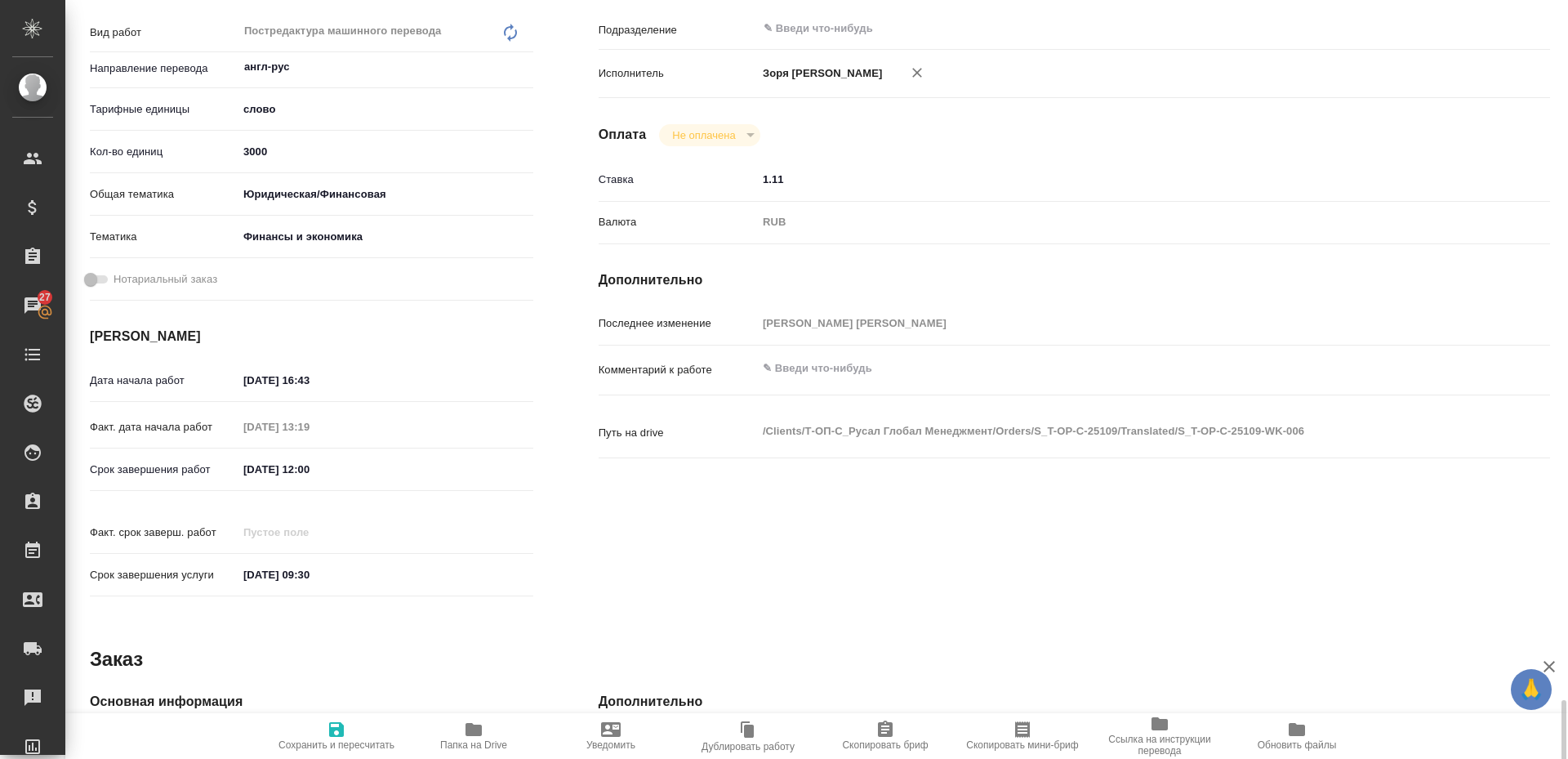
scroll to position [635, 0]
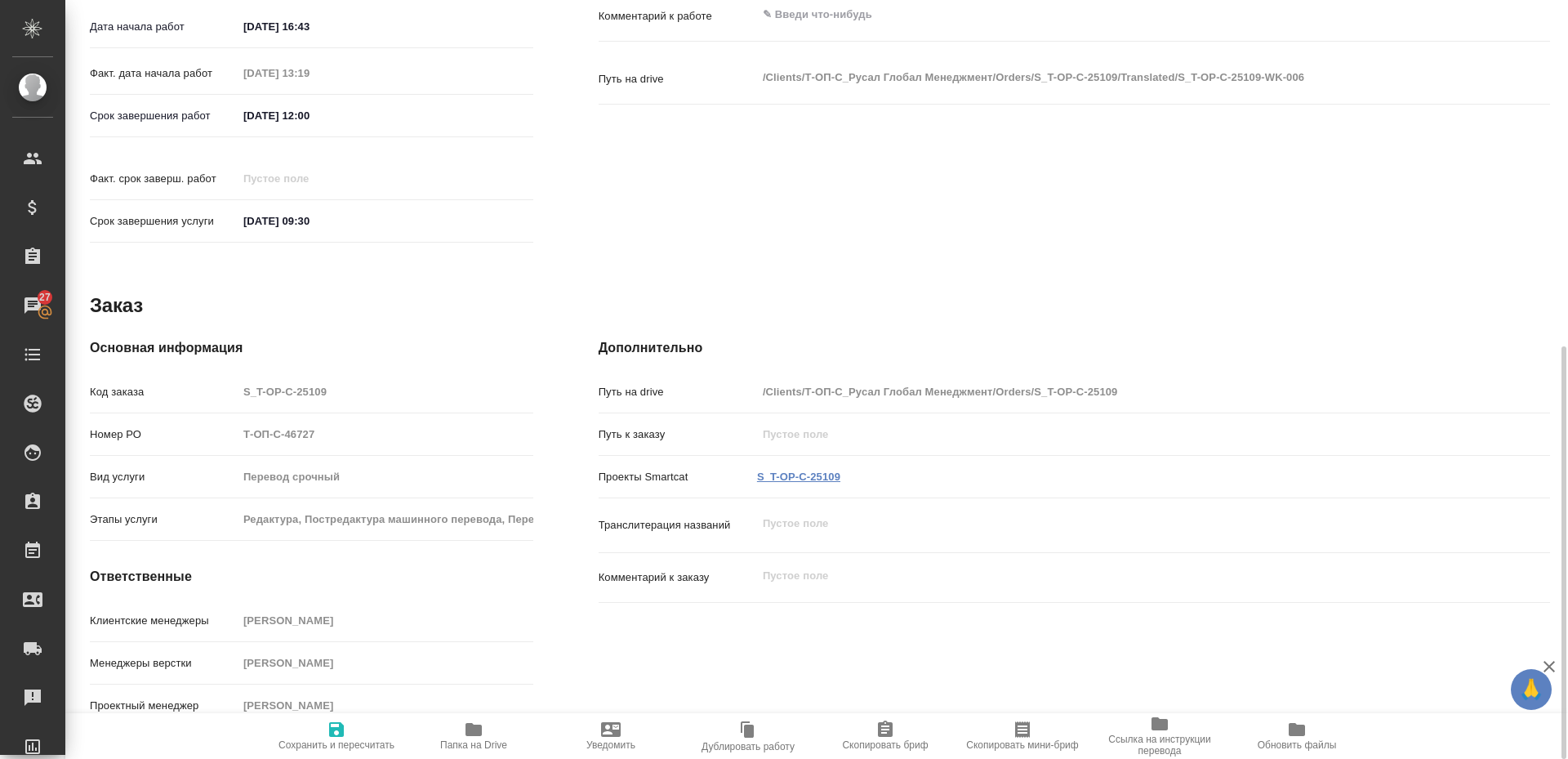
click at [801, 471] on link "S_T-OP-C-25109" at bounding box center [799, 477] width 83 height 12
click at [353, 725] on span "Сохранить и пересчитать" at bounding box center [336, 735] width 118 height 31
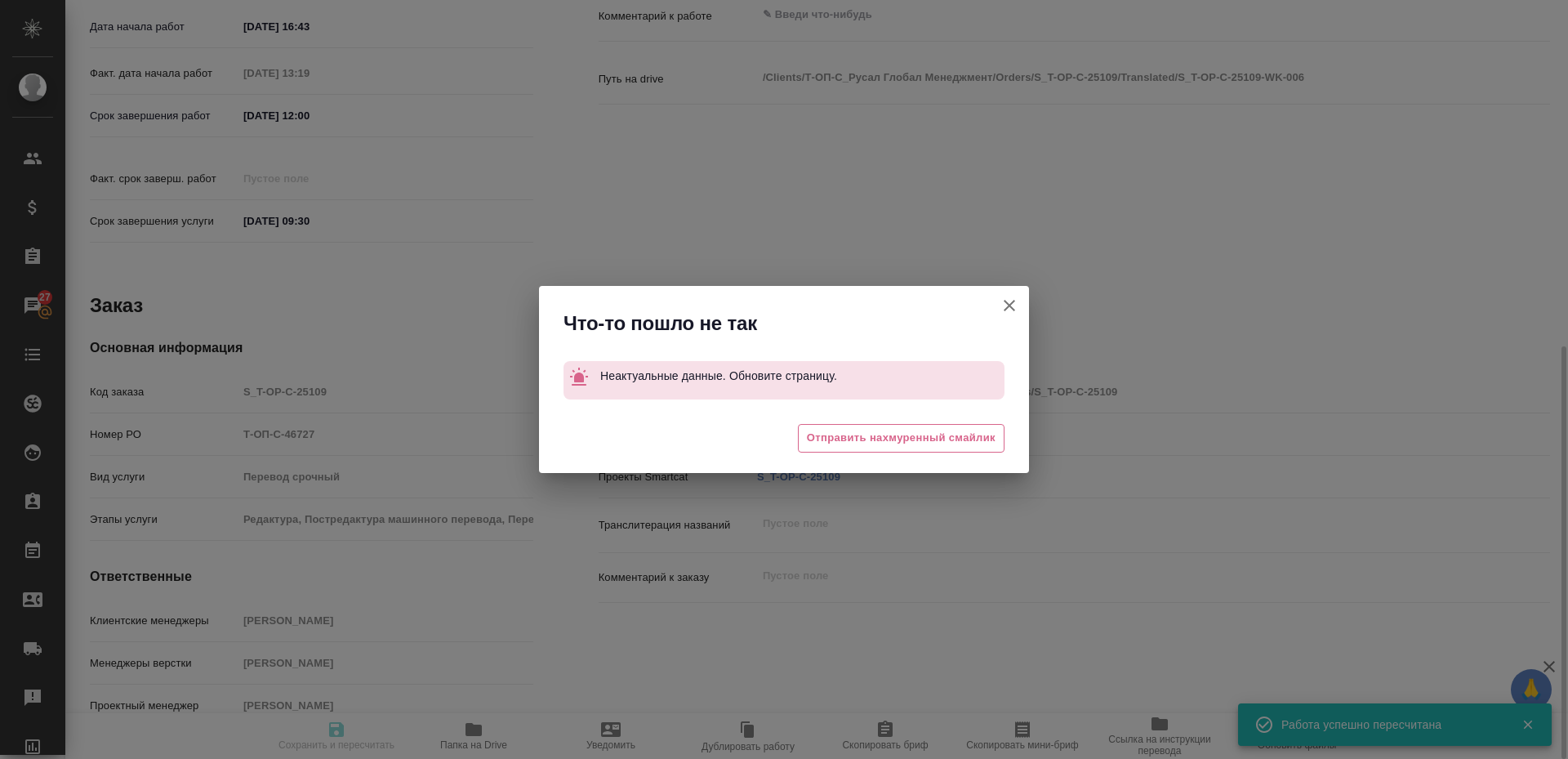
type input "inProgress"
type input "англ-рус"
type input "5a8b1489cc6b4906c91bfd90"
type input "2960.87"
type input "yr-fn"
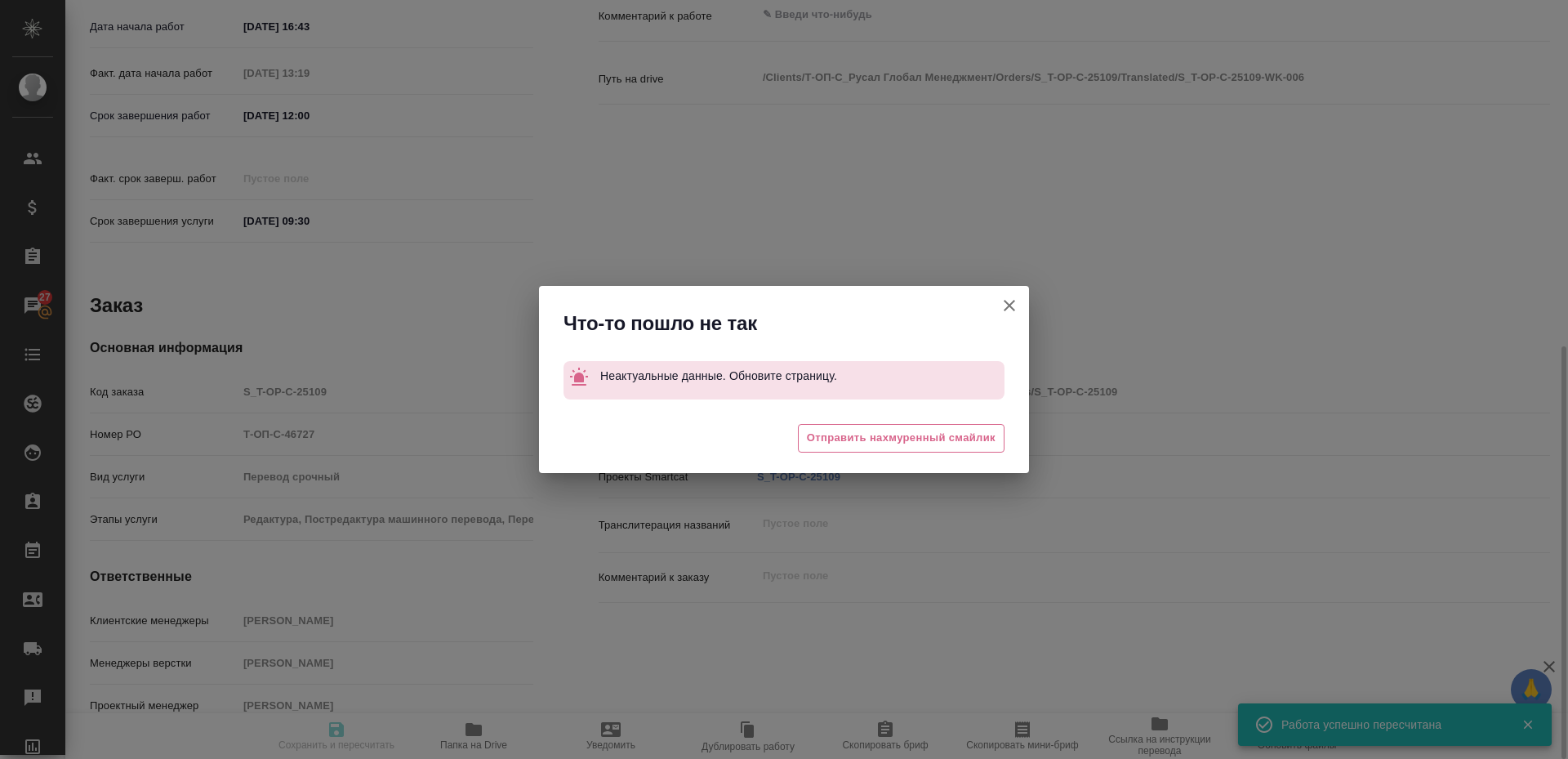
type input "5a8b8b956a9677013d343d3b"
type input "15.09.2025 16:43"
type input "23.09.2025 13:19"
type input "28.10.2025 12:00"
type input "29.10.2025 09:30"
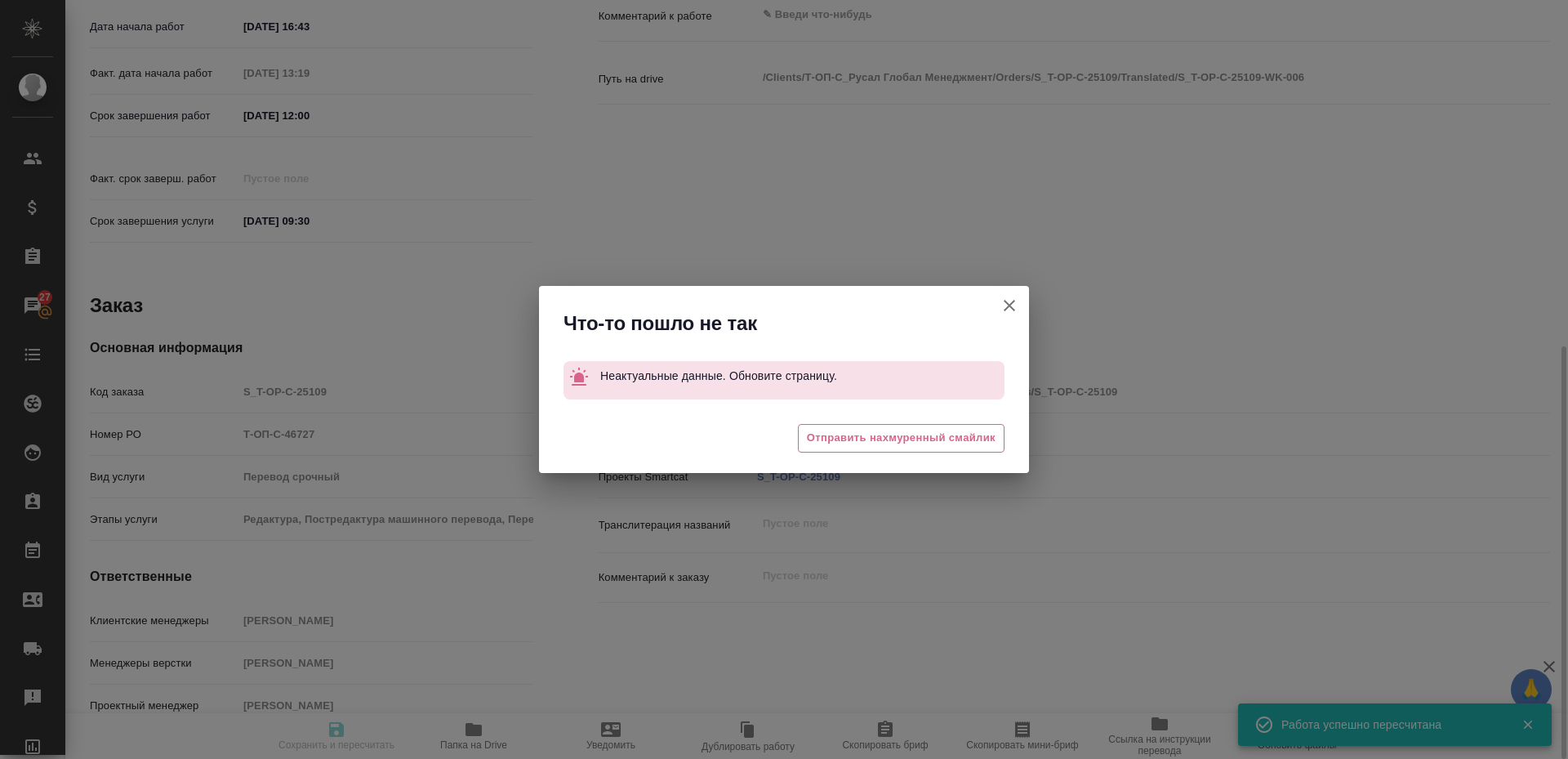
type input "notPayed"
type input "1.11"
type input "RUB"
type input "Зоря Татьяна"
type input "S_T-OP-C-25109"
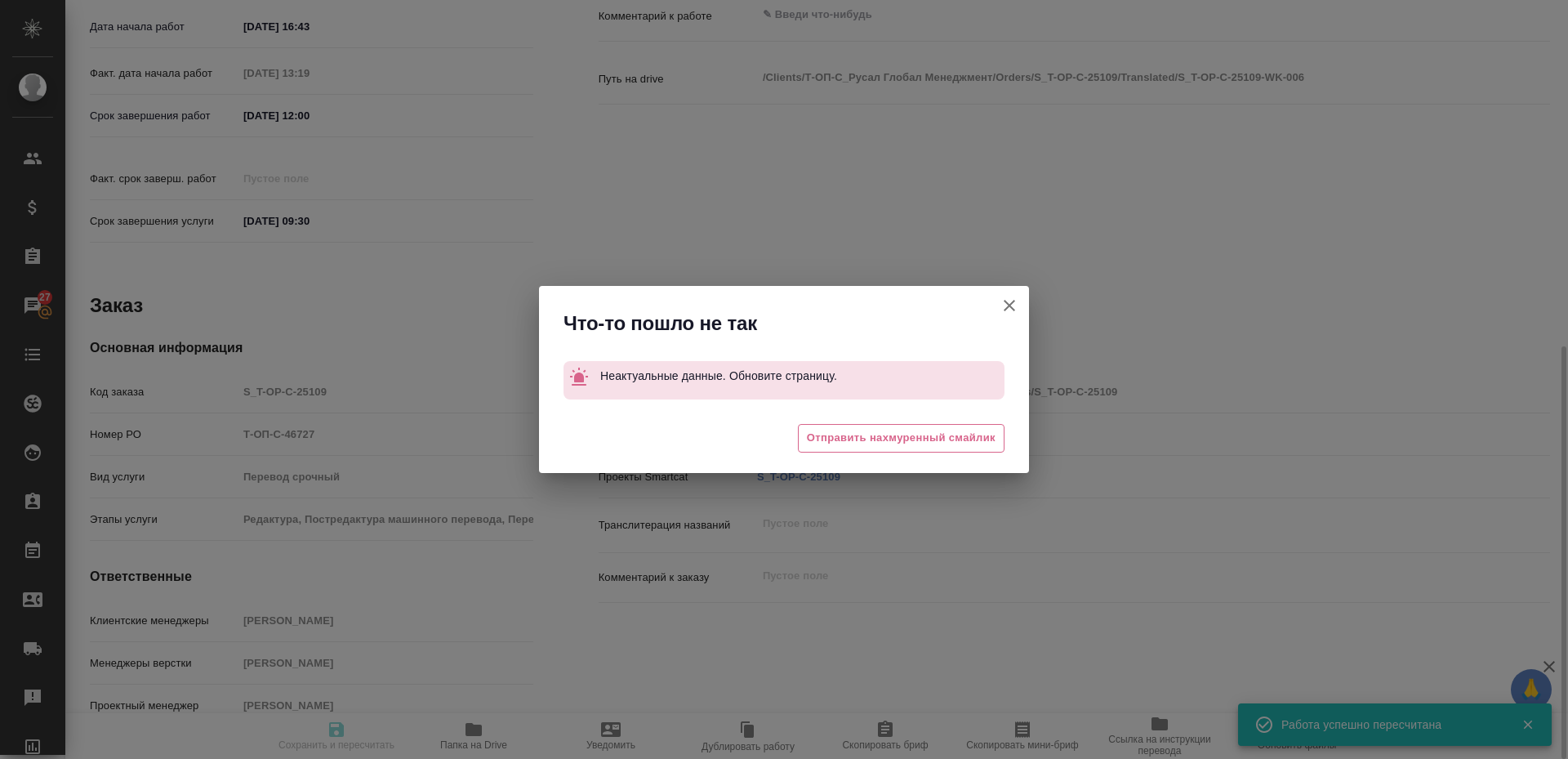
type input "Т-ОП-С-46727"
type input "Перевод срочный"
type input "Редактура, Постредактура машинного перевода, Перевод, Корректура, Приёмка по ка…"
type input "Меньшикова Александра"
type input "Малофеева Екатерина"
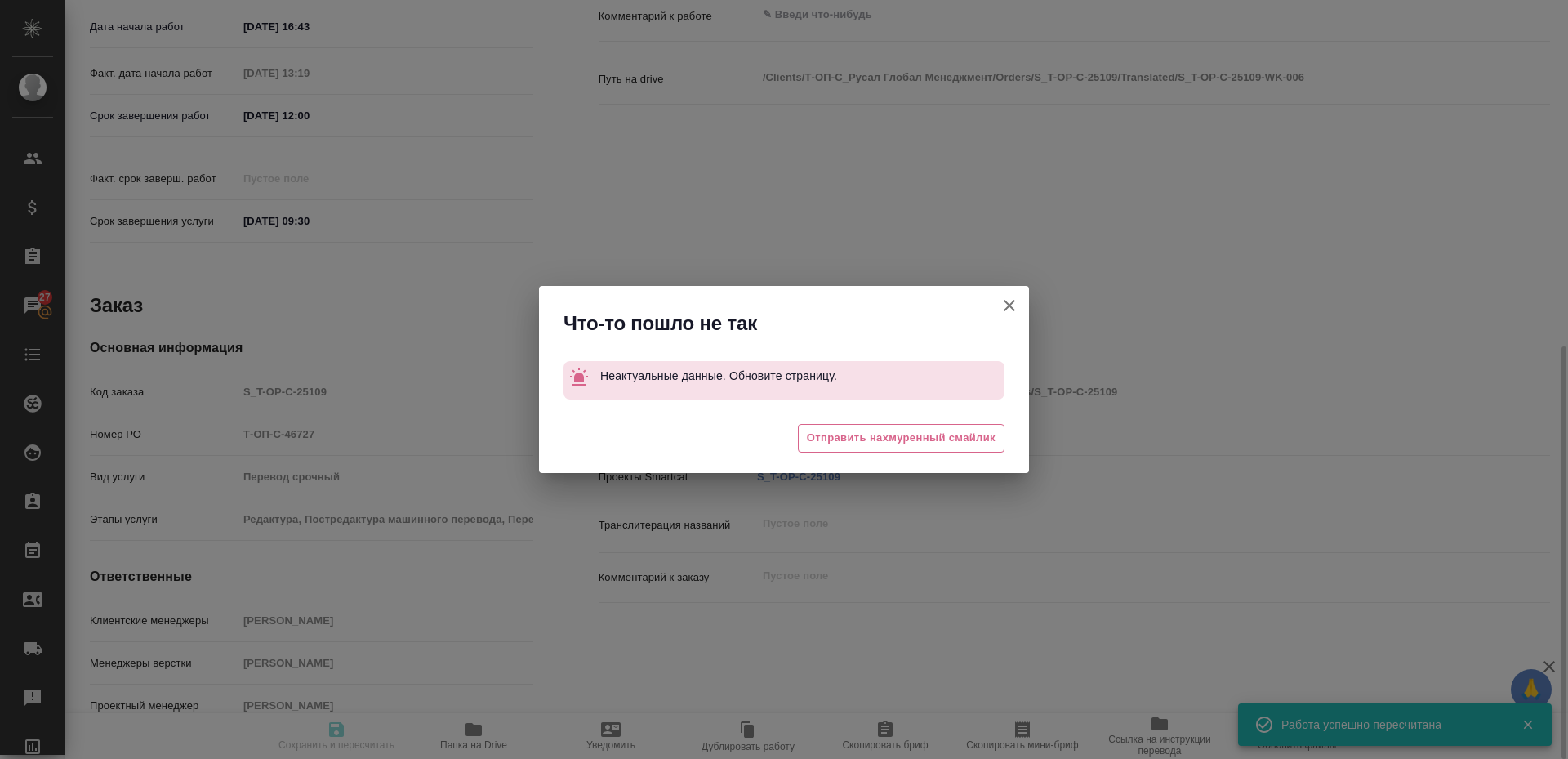
type input "/Clients/Т-ОП-С_Русал Глобал Менеджмент/Orders/S_T-OP-C-25109"
click at [905, 441] on span "Отправить нахмуренный смайлик" at bounding box center [901, 438] width 189 height 19
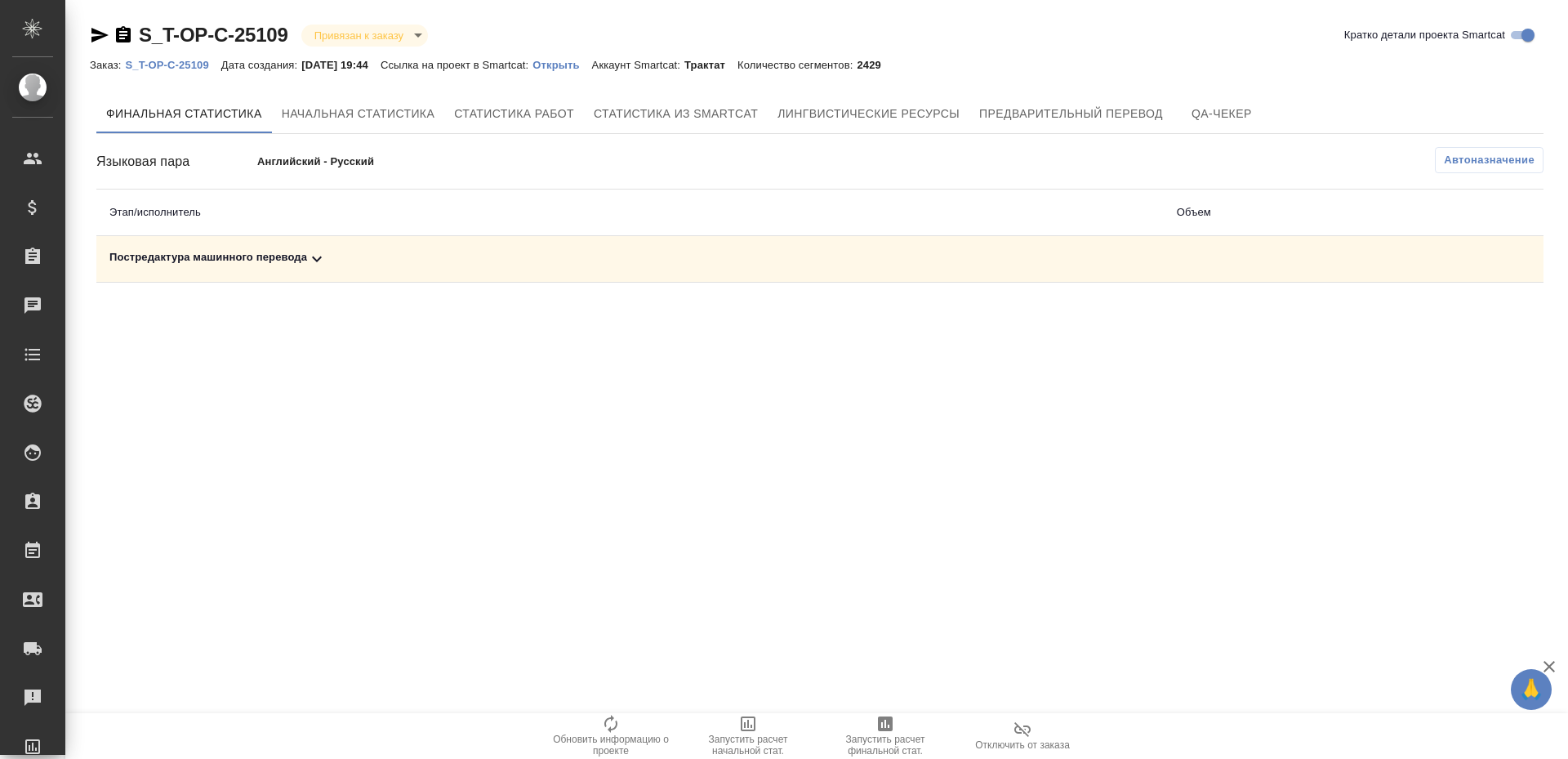
click at [250, 269] on td "Постредактура машинного перевода" at bounding box center [630, 259] width 1067 height 47
click at [251, 255] on div "Постредактура машинного перевода" at bounding box center [630, 259] width 1041 height 20
click at [1478, 334] on span at bounding box center [1471, 315] width 39 height 39
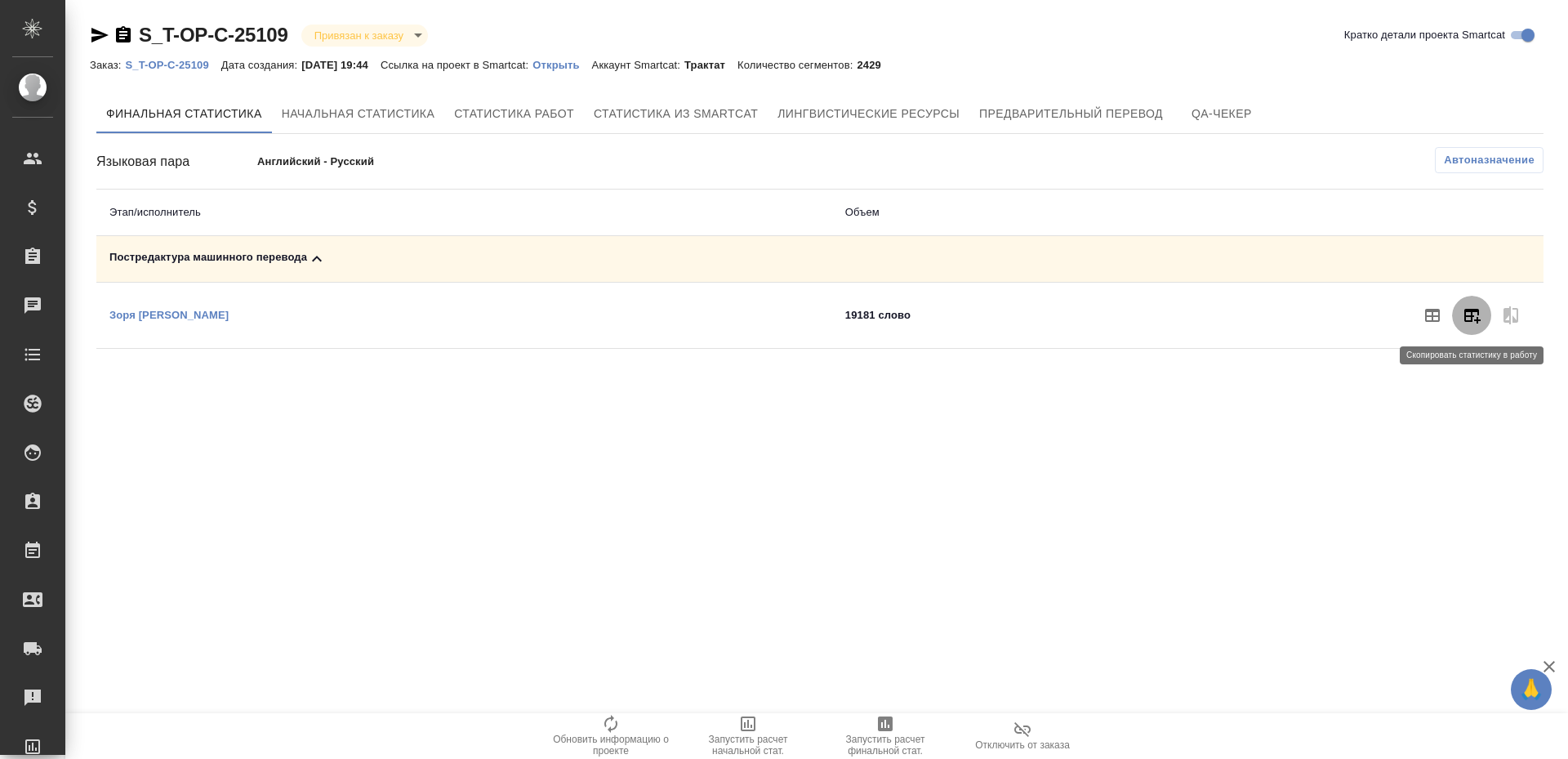
click at [1477, 325] on button "button" at bounding box center [1471, 315] width 39 height 39
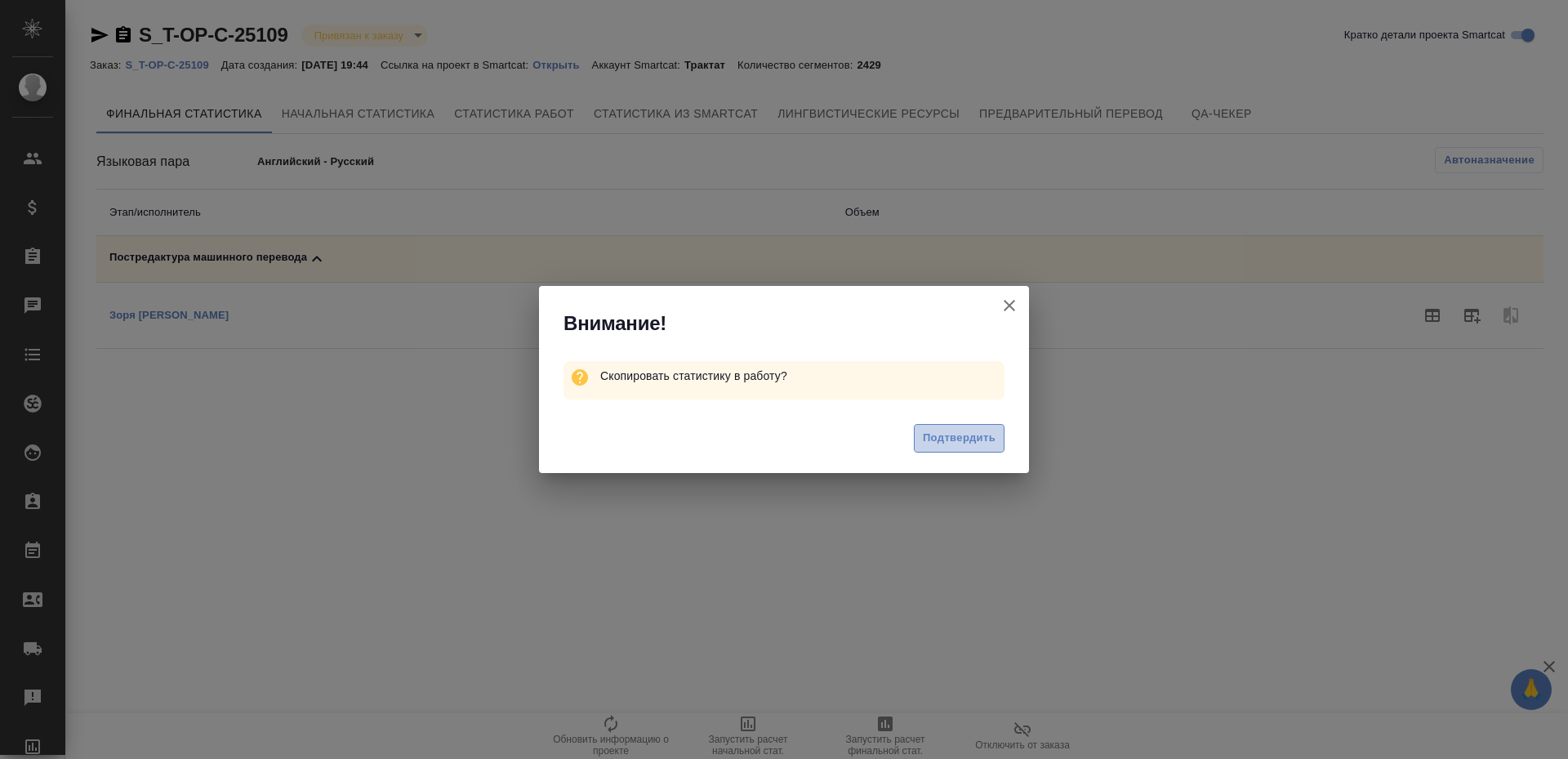
click at [979, 442] on span "Подтвердить" at bounding box center [959, 438] width 73 height 19
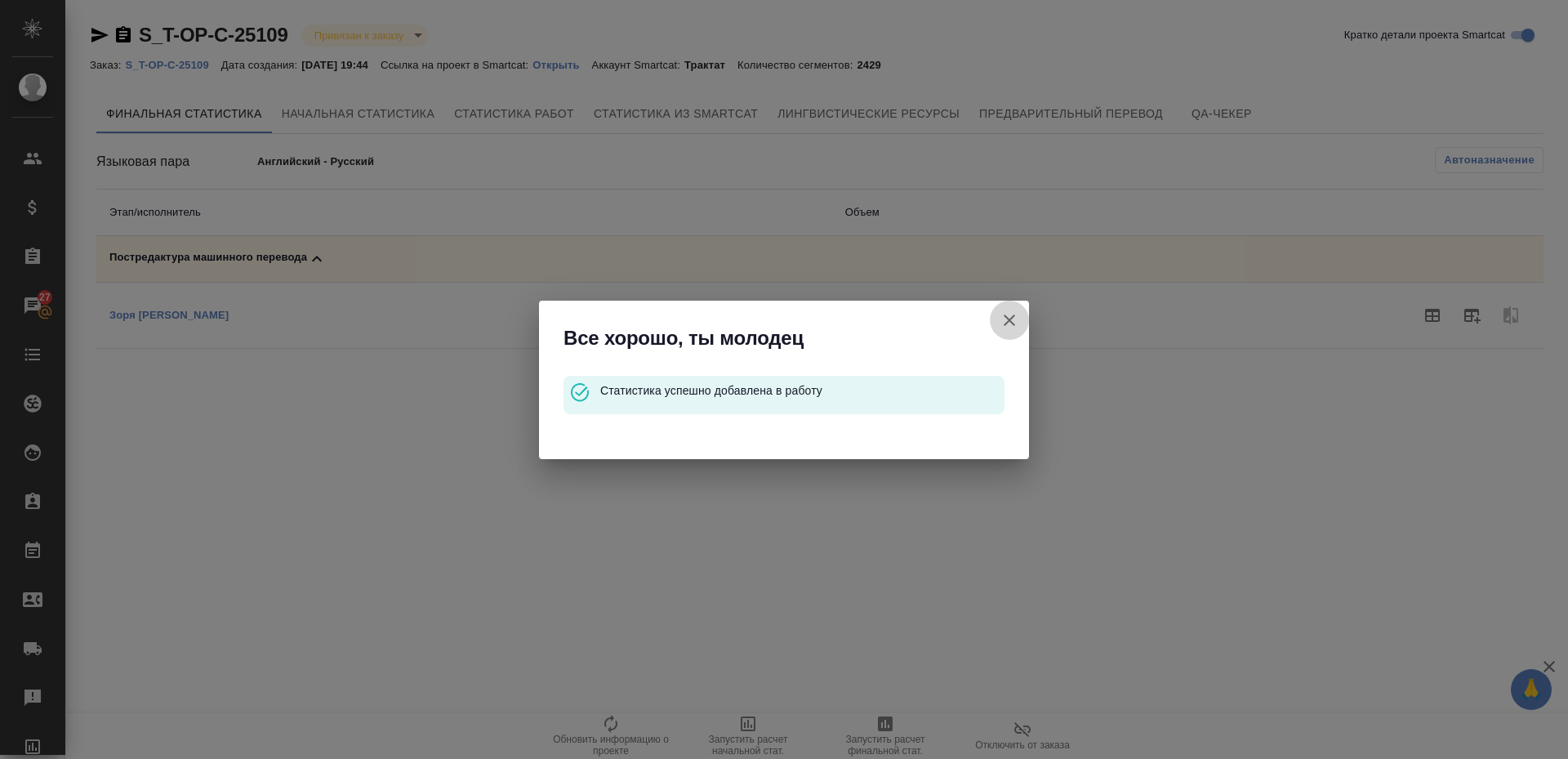
click at [1007, 317] on icon "button" at bounding box center [1009, 320] width 11 height 11
